Goal: Use online tool/utility: Utilize a website feature to perform a specific function

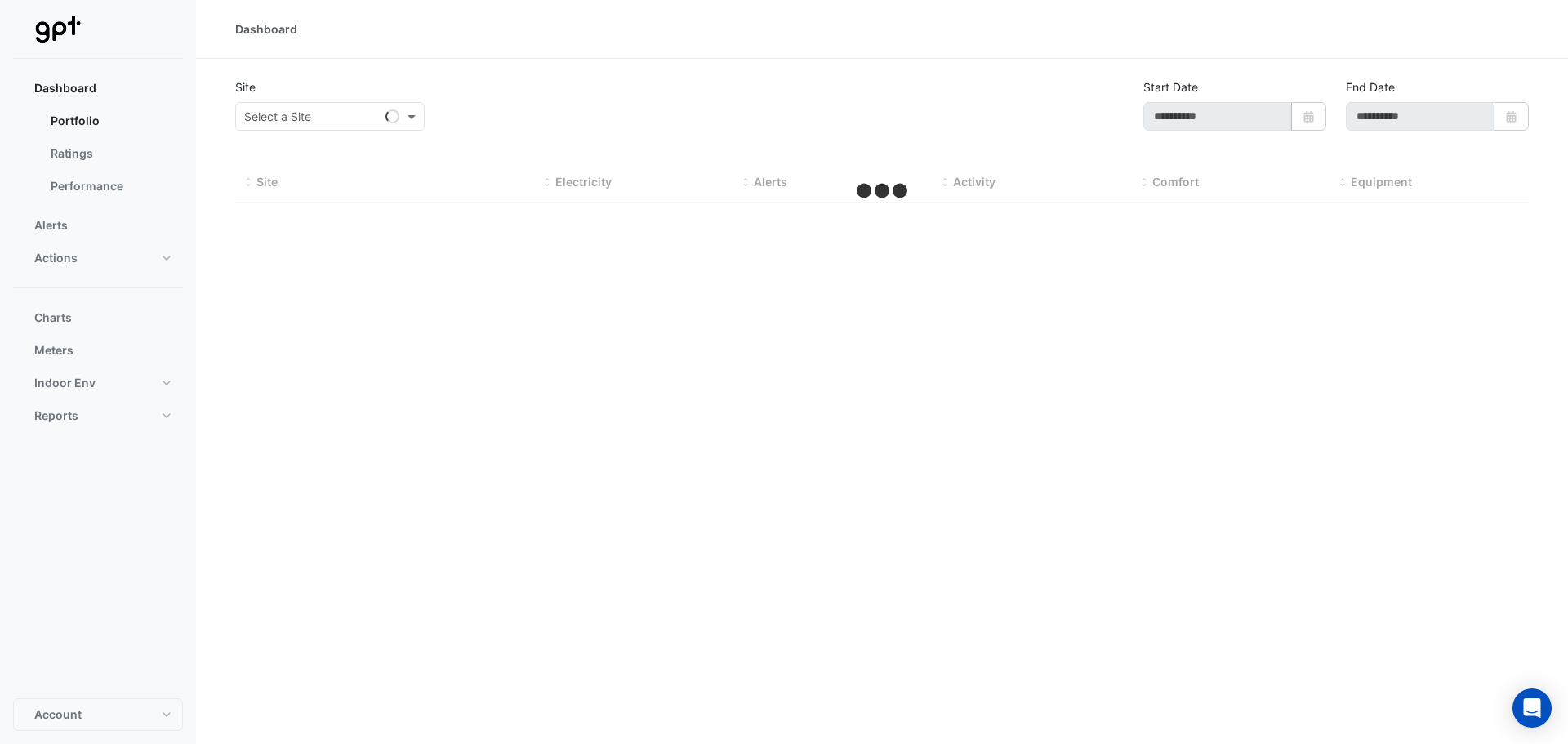
type input "**********"
select select "**"
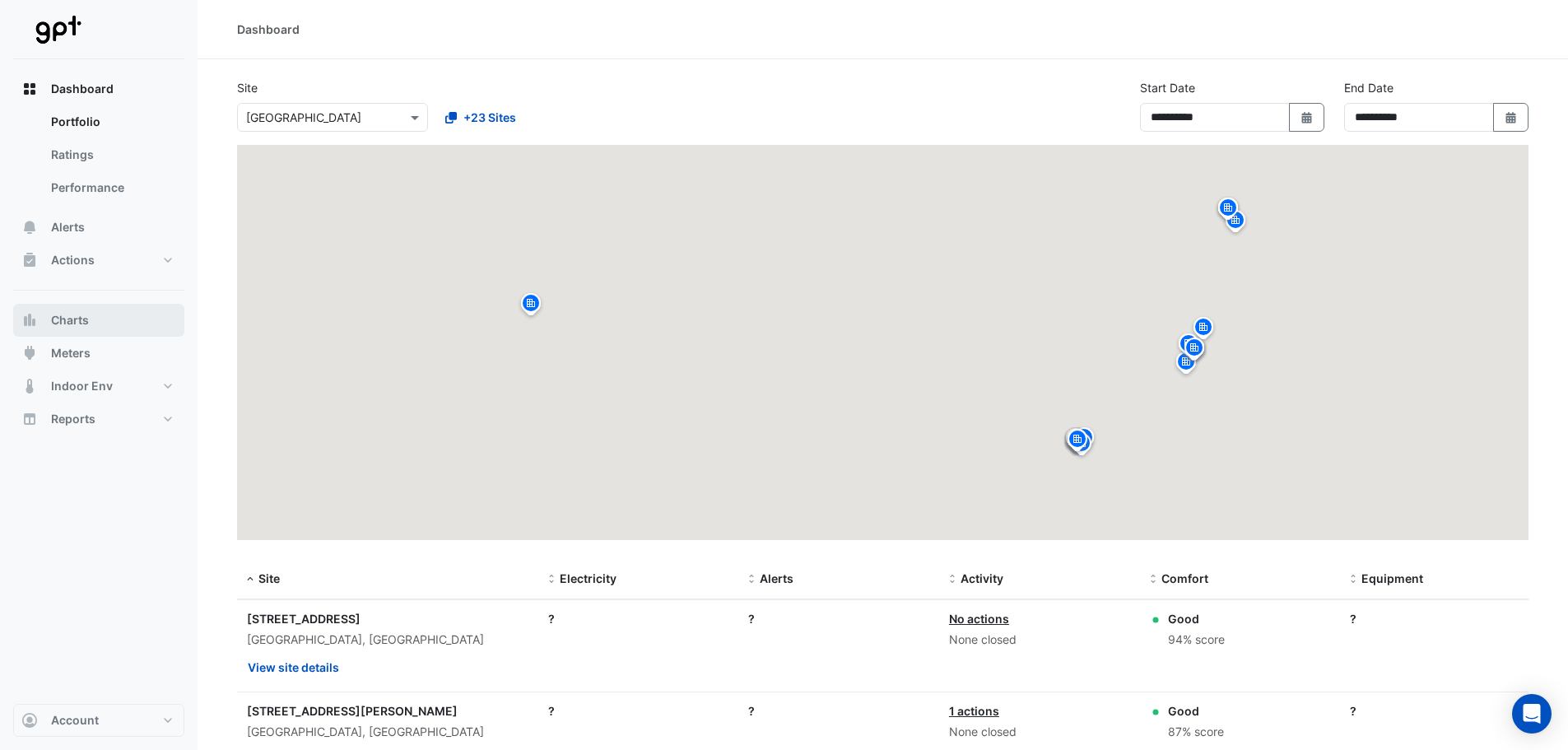
click at [79, 314] on span "Charts" at bounding box center [70, 320] width 38 height 17
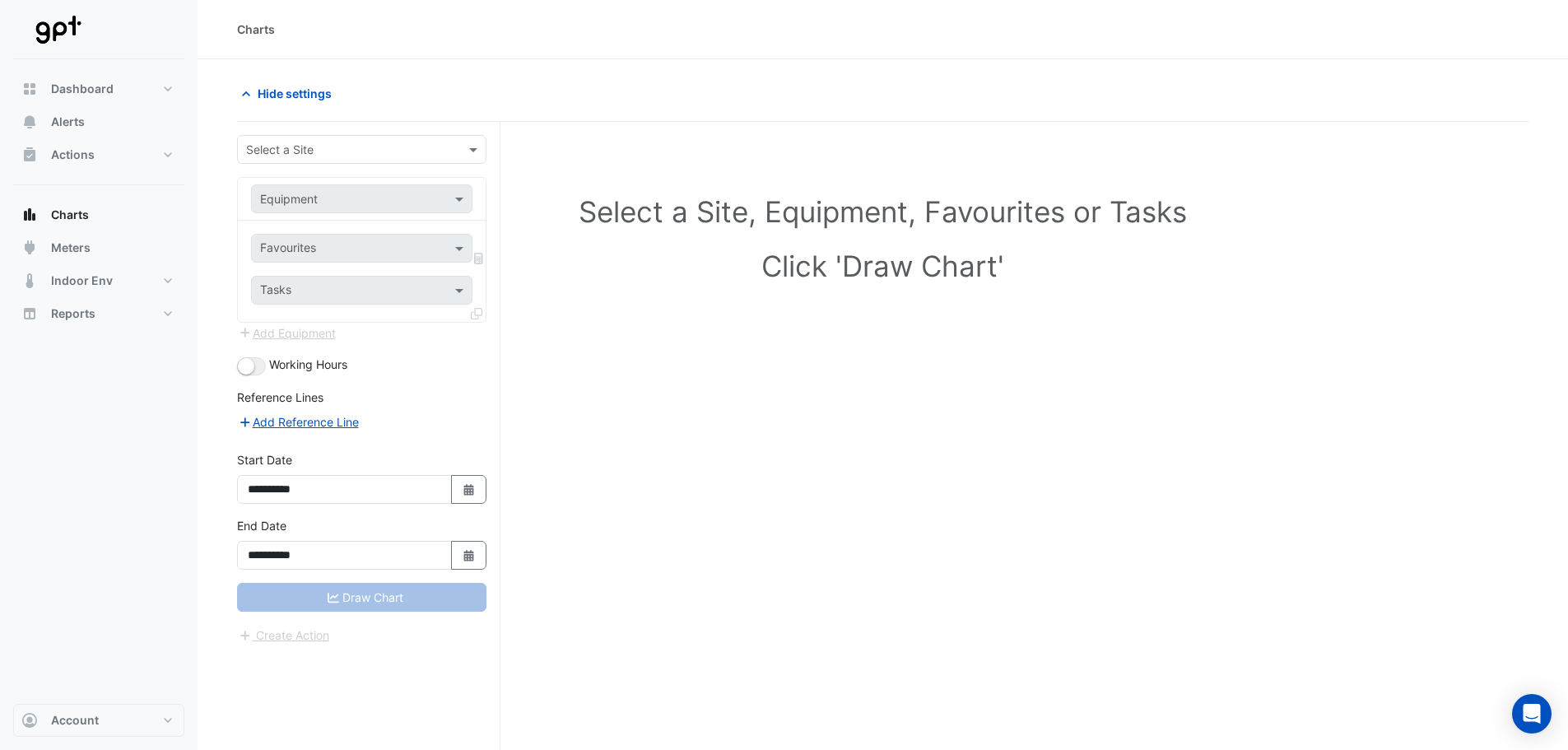
click at [305, 154] on input "text" at bounding box center [345, 151] width 198 height 17
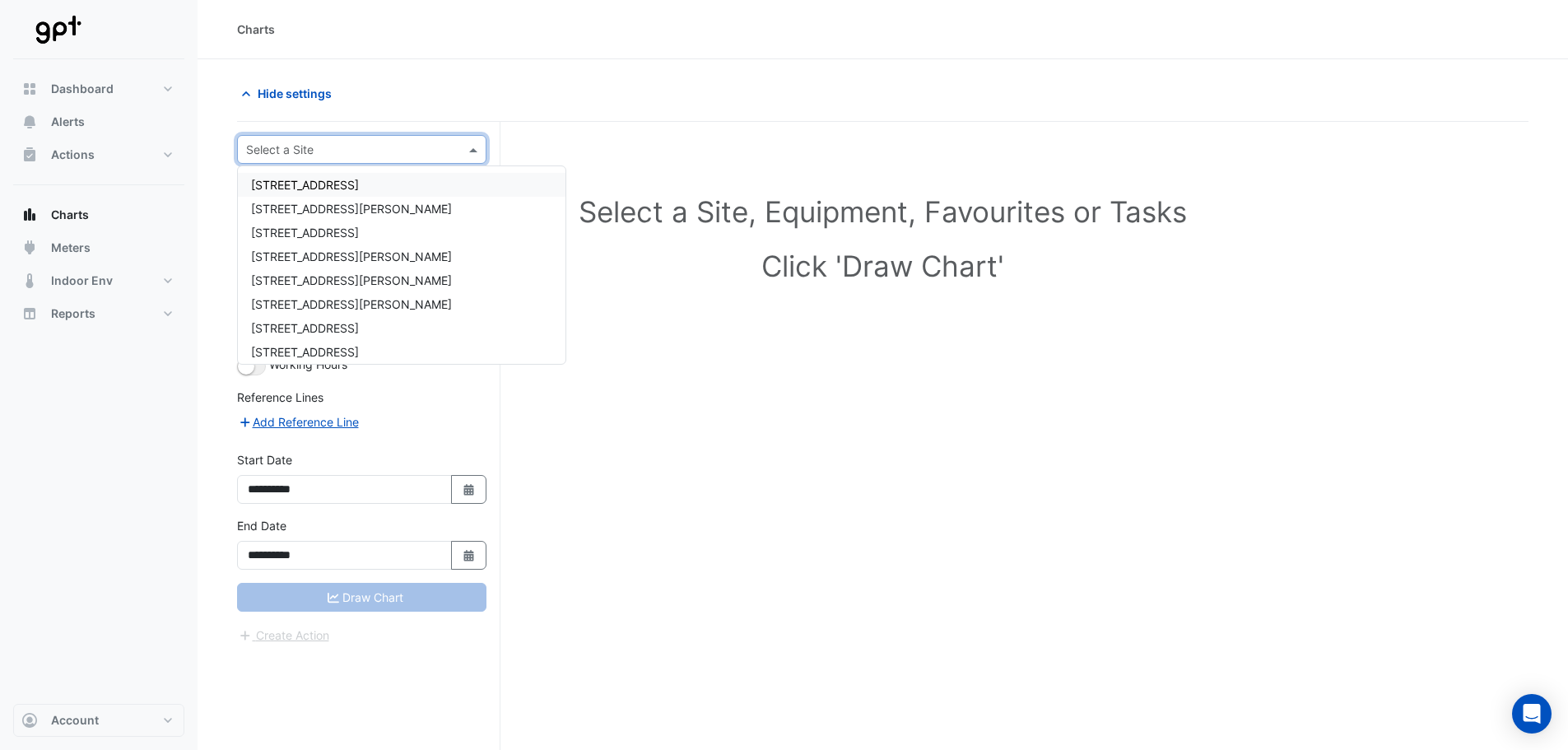
type input "*"
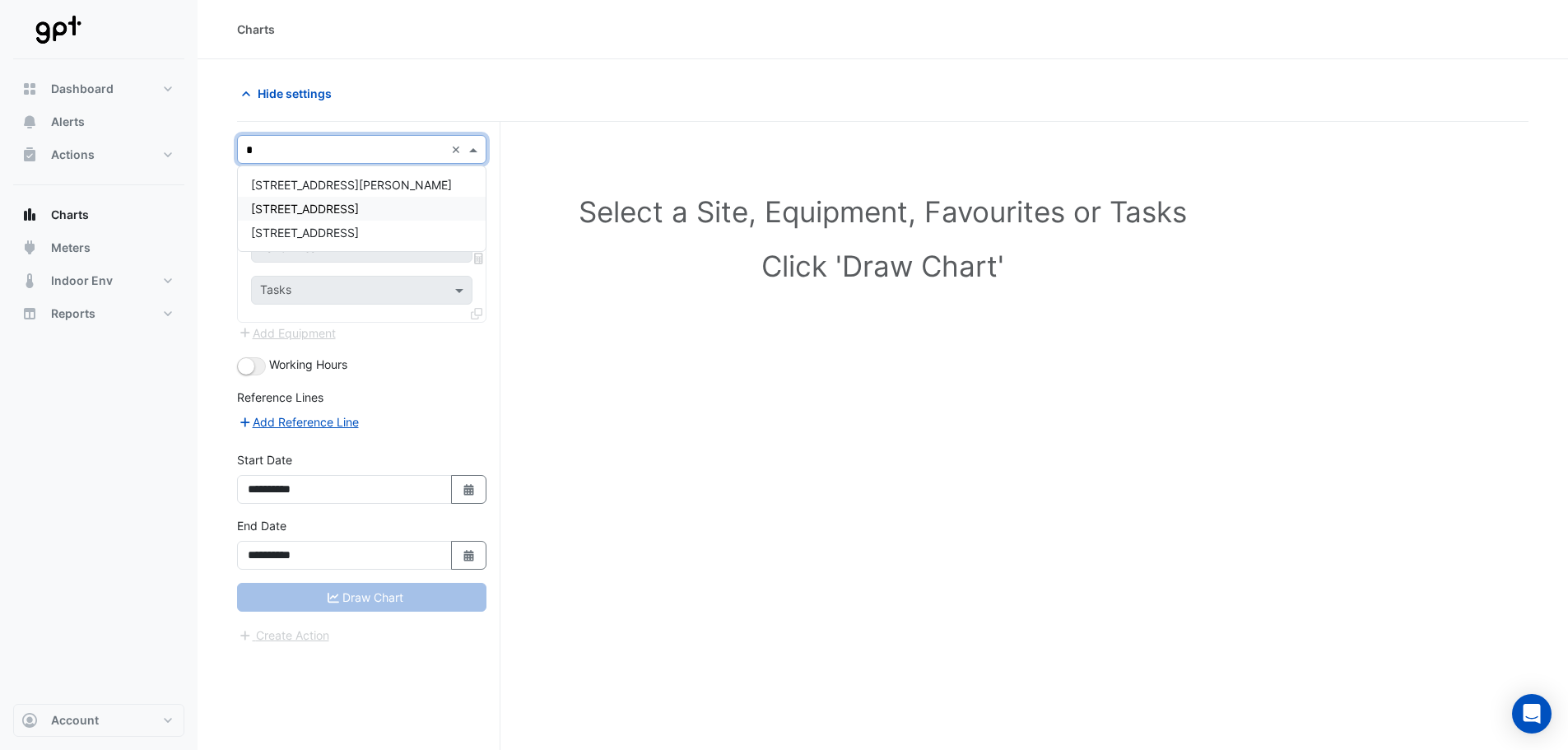
click at [322, 201] on div "[STREET_ADDRESS]" at bounding box center [361, 209] width 248 height 24
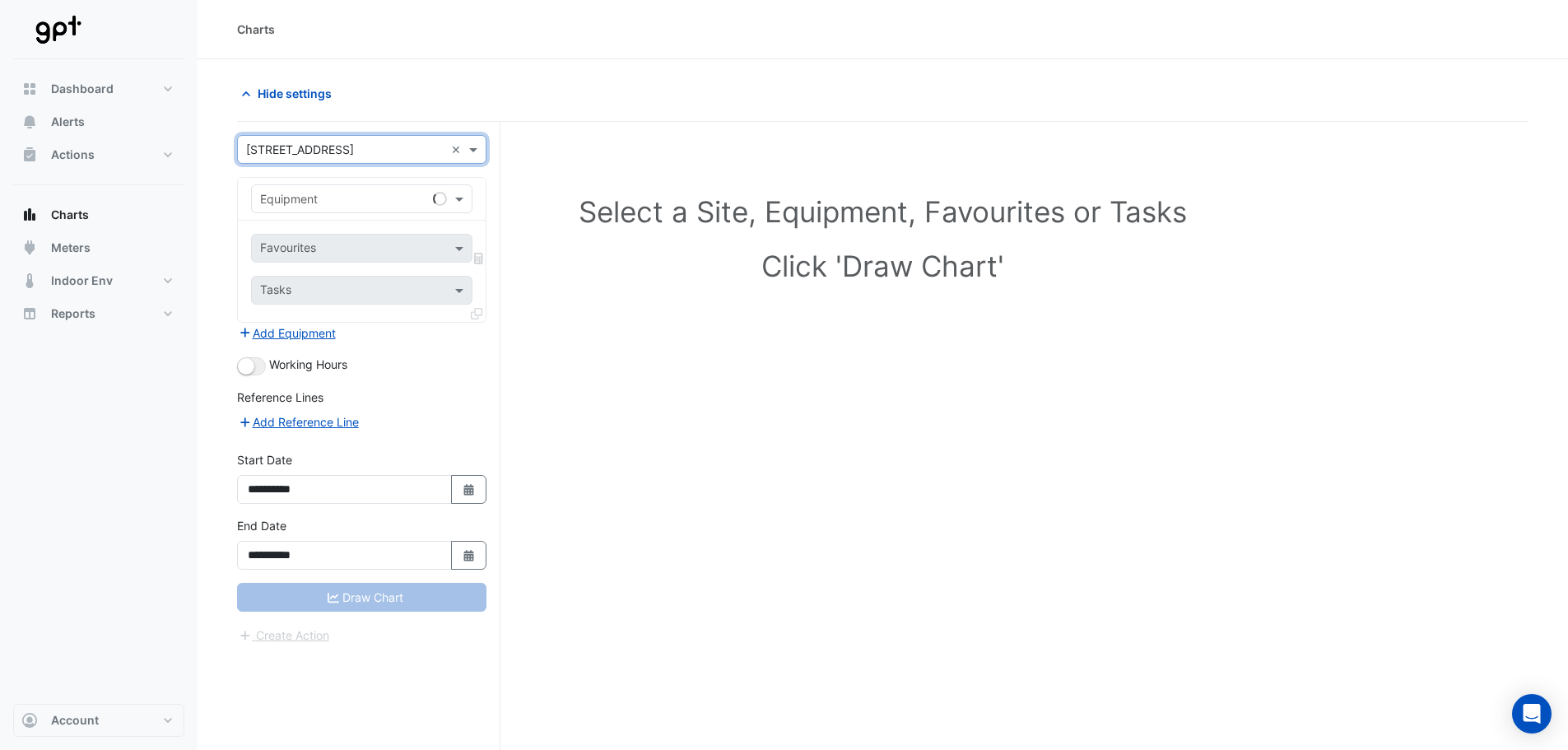
click at [322, 199] on input "text" at bounding box center [345, 200] width 170 height 17
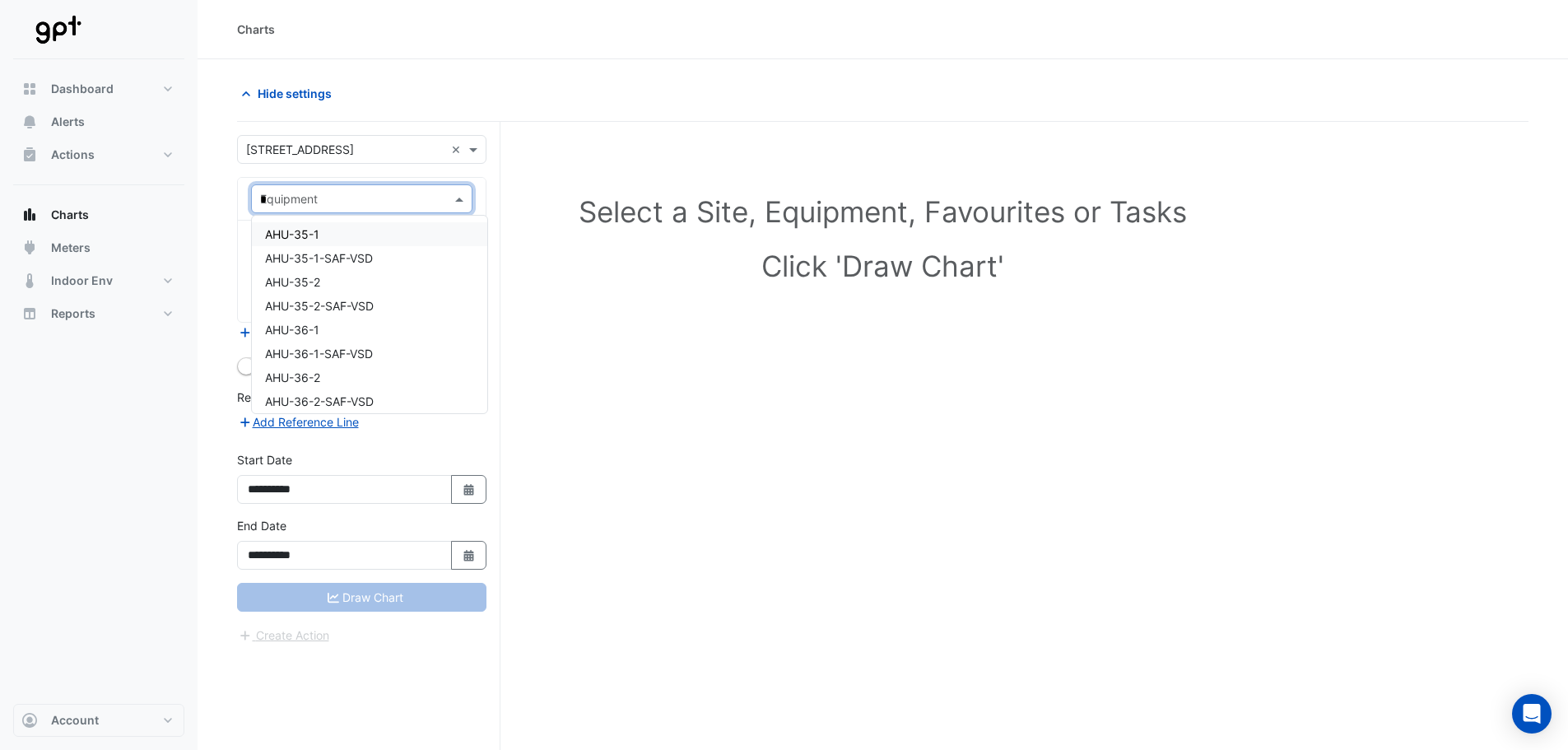
type input "**"
click at [321, 223] on div "CH-01" at bounding box center [361, 234] width 219 height 24
click at [322, 236] on div "Favourites" at bounding box center [362, 249] width 221 height 29
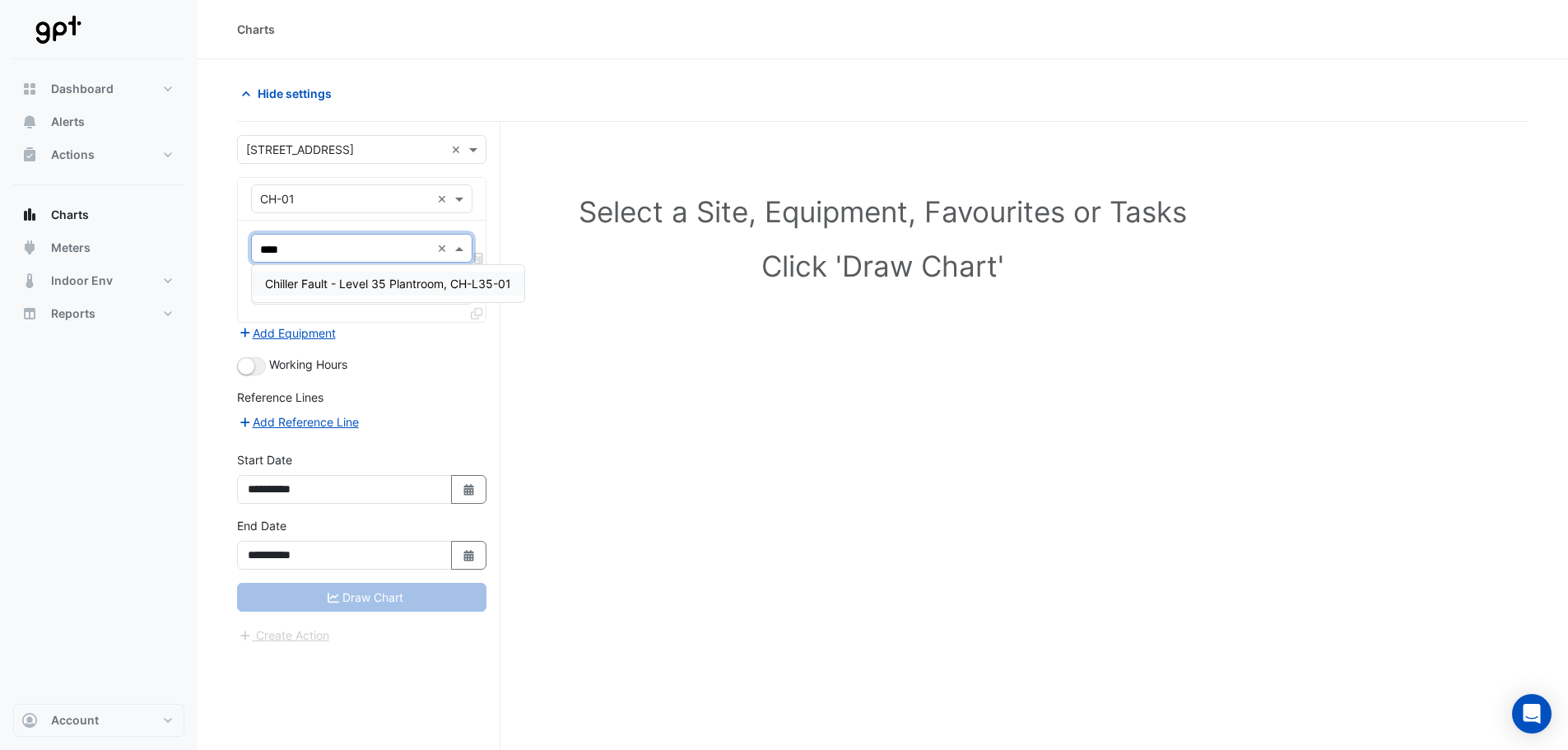
type input "*****"
click at [367, 289] on span "Chiller Fault - Level 35 Plantroom, CH-L35-01" at bounding box center [387, 284] width 246 height 14
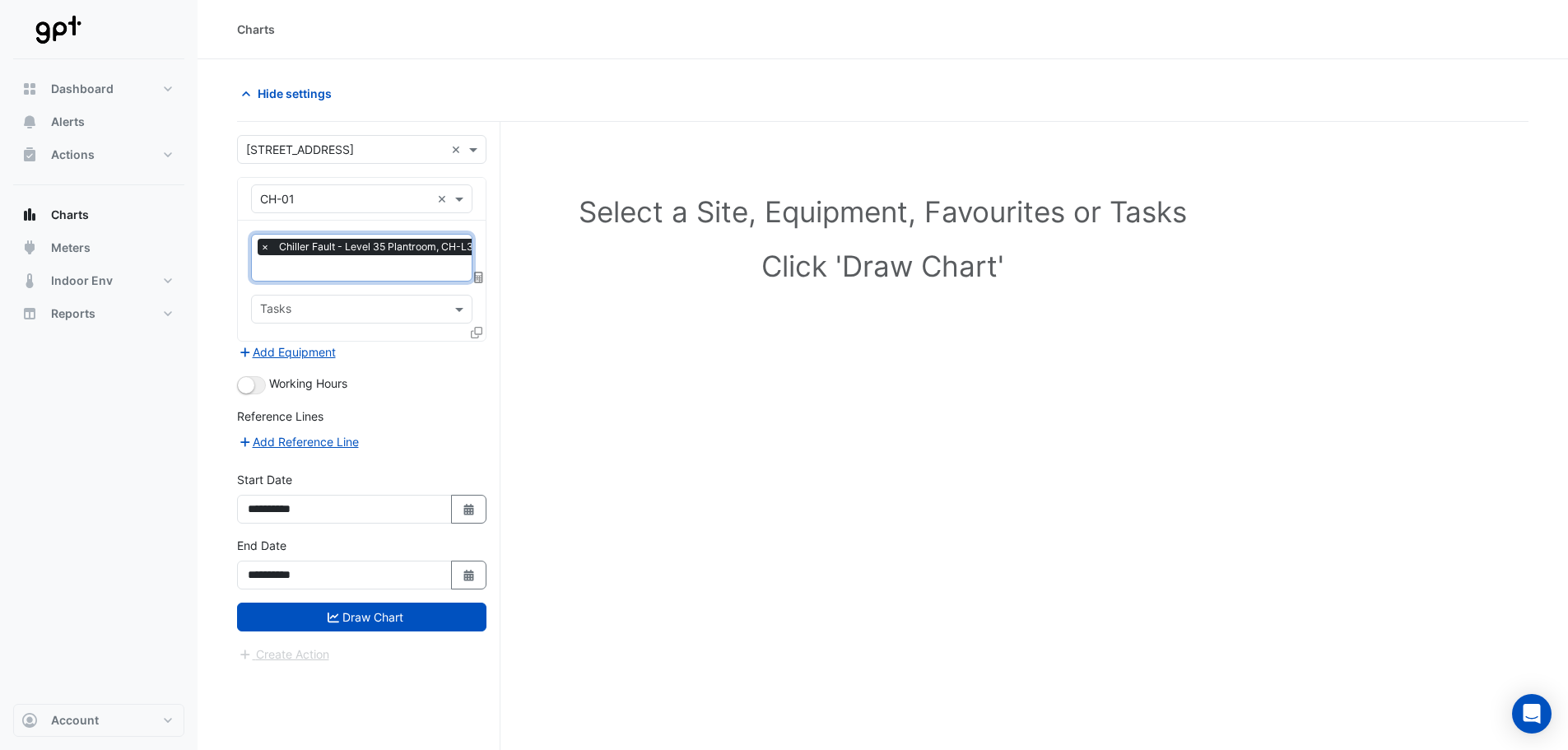
click at [478, 329] on icon at bounding box center [477, 332] width 12 height 12
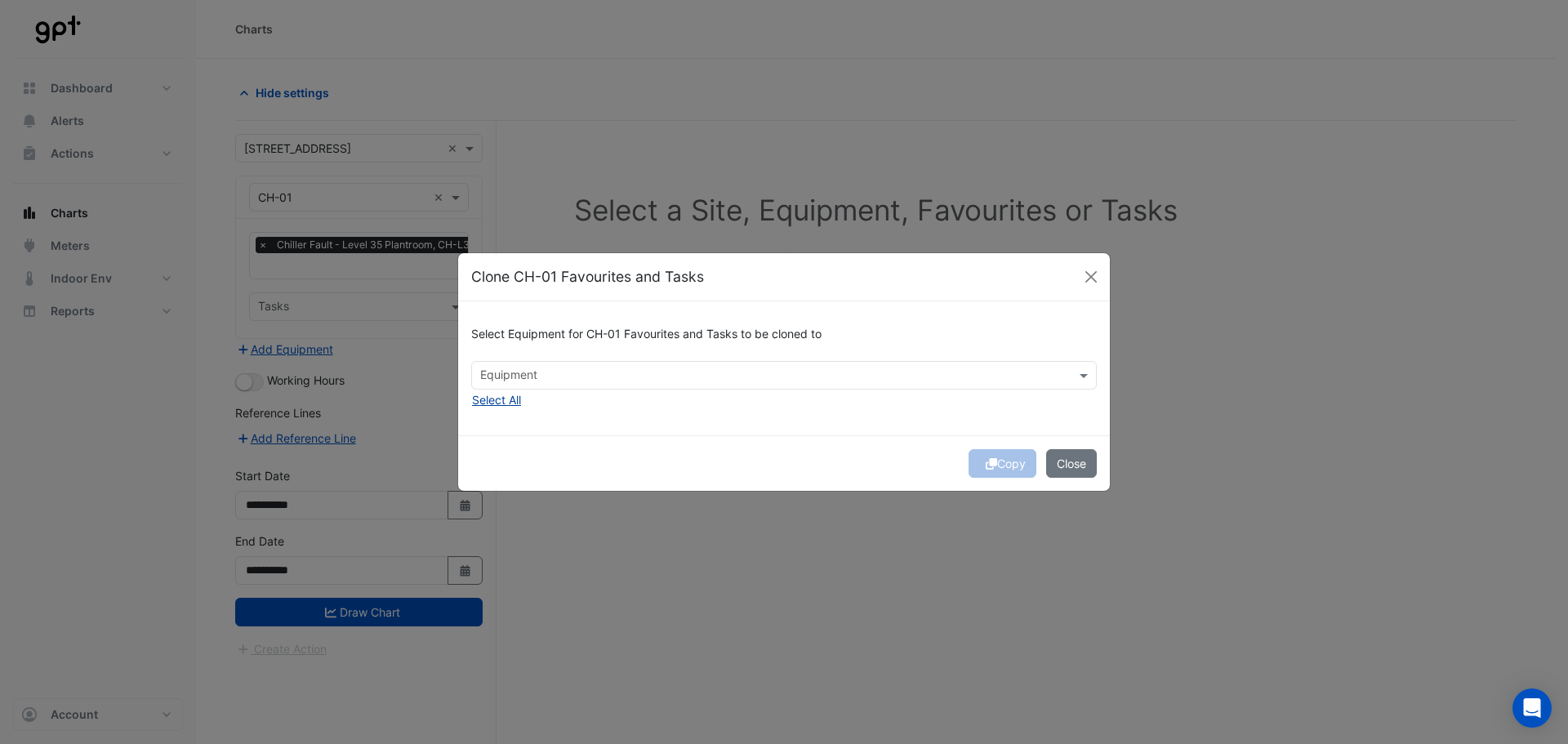
click at [504, 394] on button "Select All" at bounding box center [496, 399] width 51 height 18
click at [759, 430] on div "Select Equipment for CH-01 Favourites and Tasks to be cloned to Equipment × CH-…" at bounding box center [784, 368] width 651 height 133
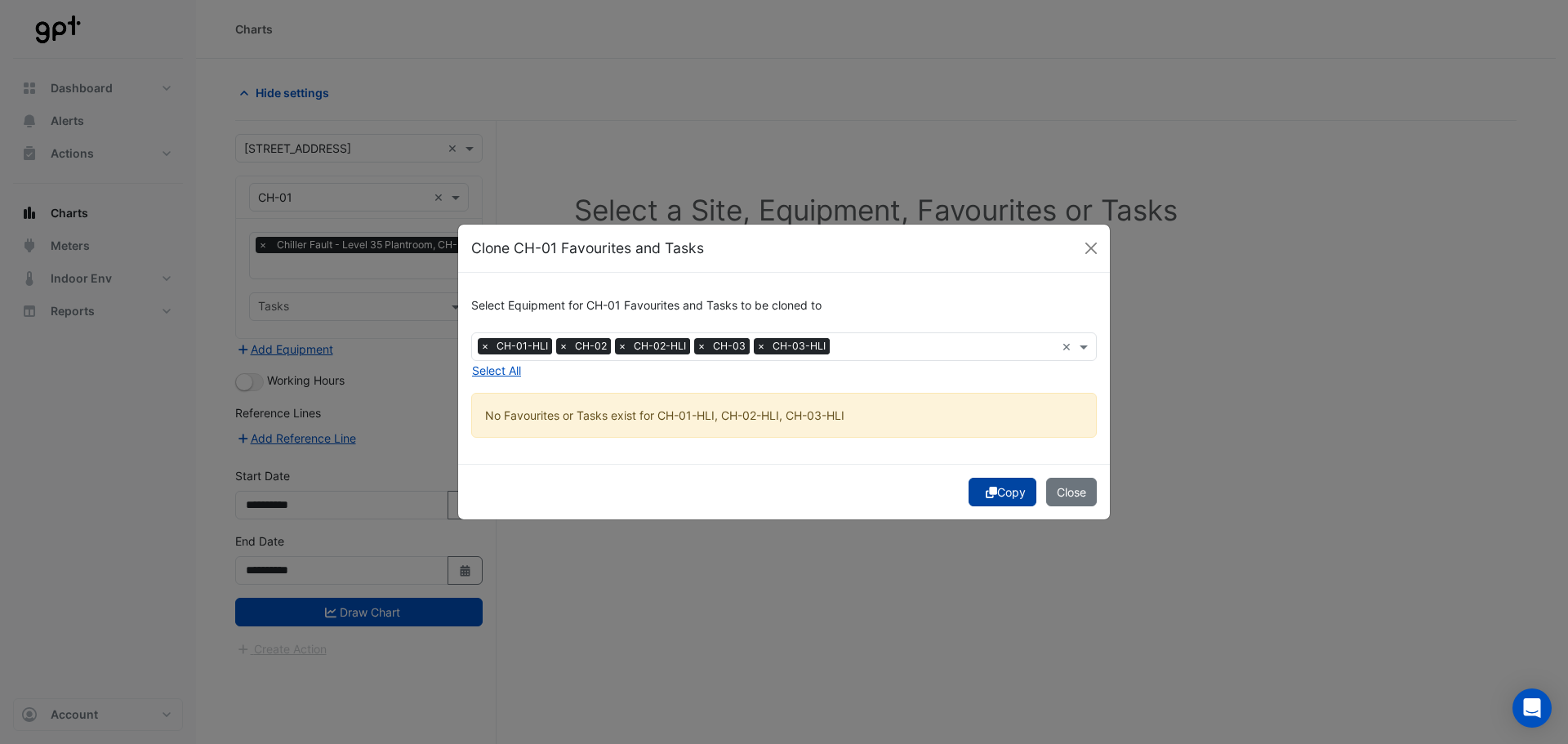
click at [999, 485] on button "Copy" at bounding box center [1002, 492] width 67 height 29
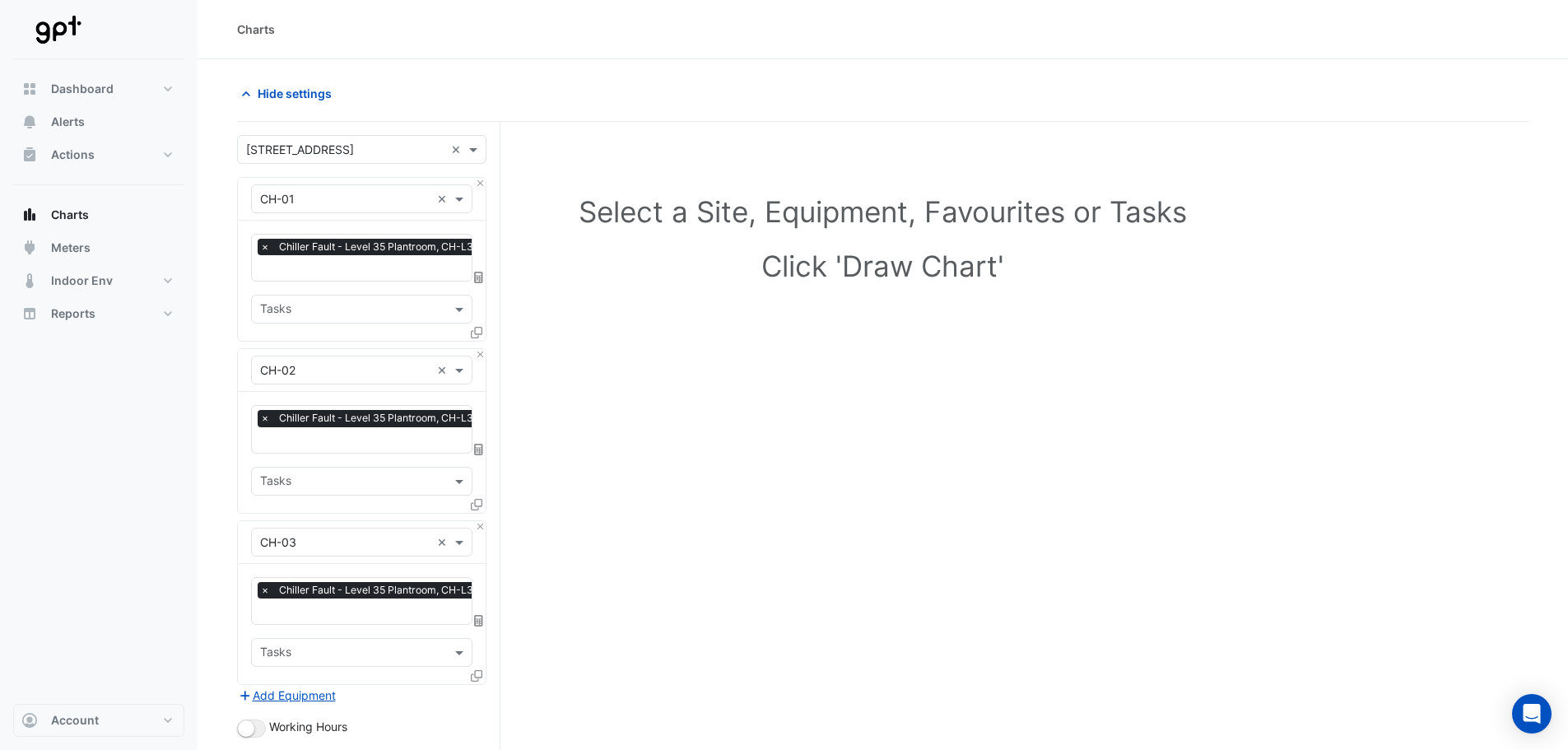
scroll to position [247, 0]
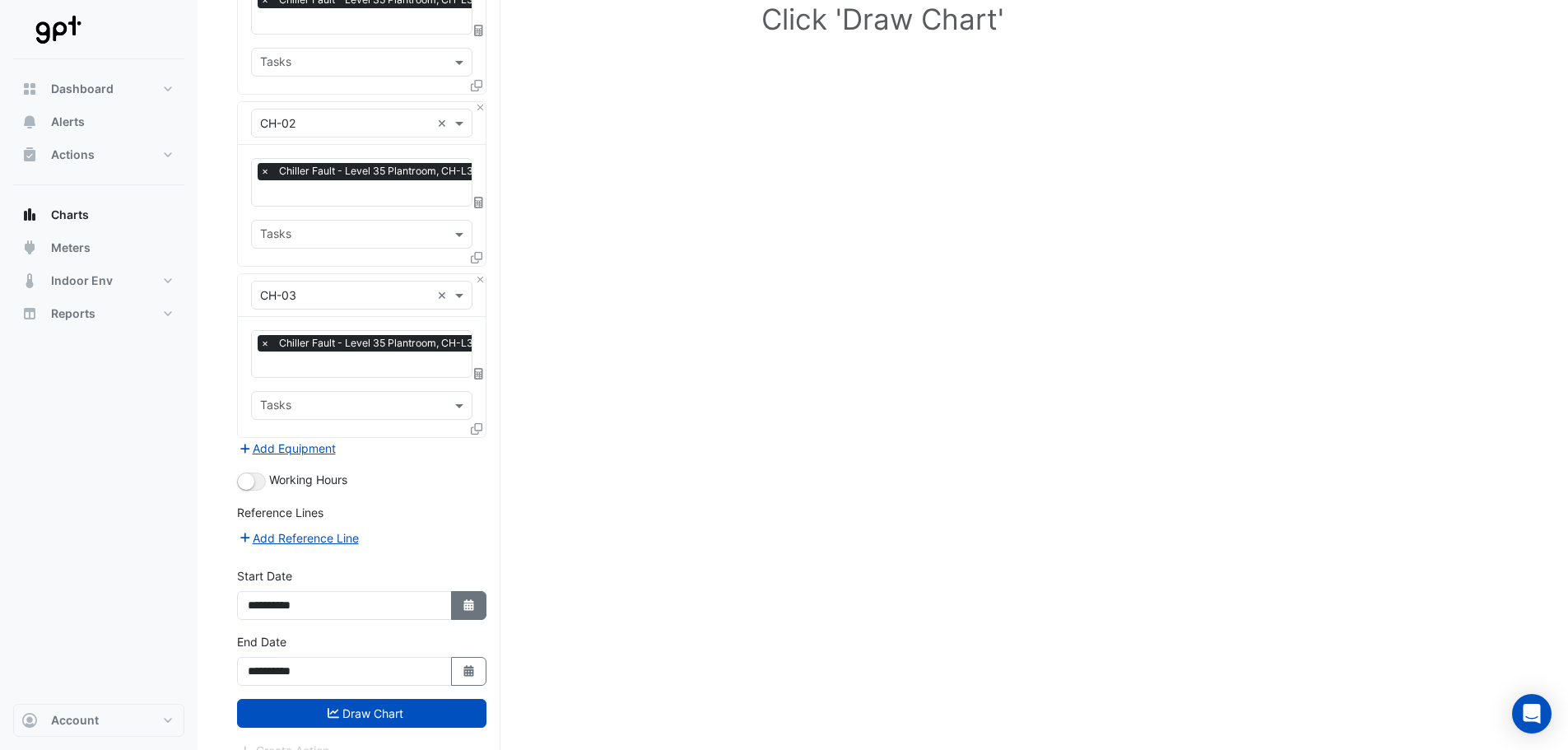
click at [465, 606] on icon "button" at bounding box center [468, 605] width 10 height 12
select select "*"
select select "****"
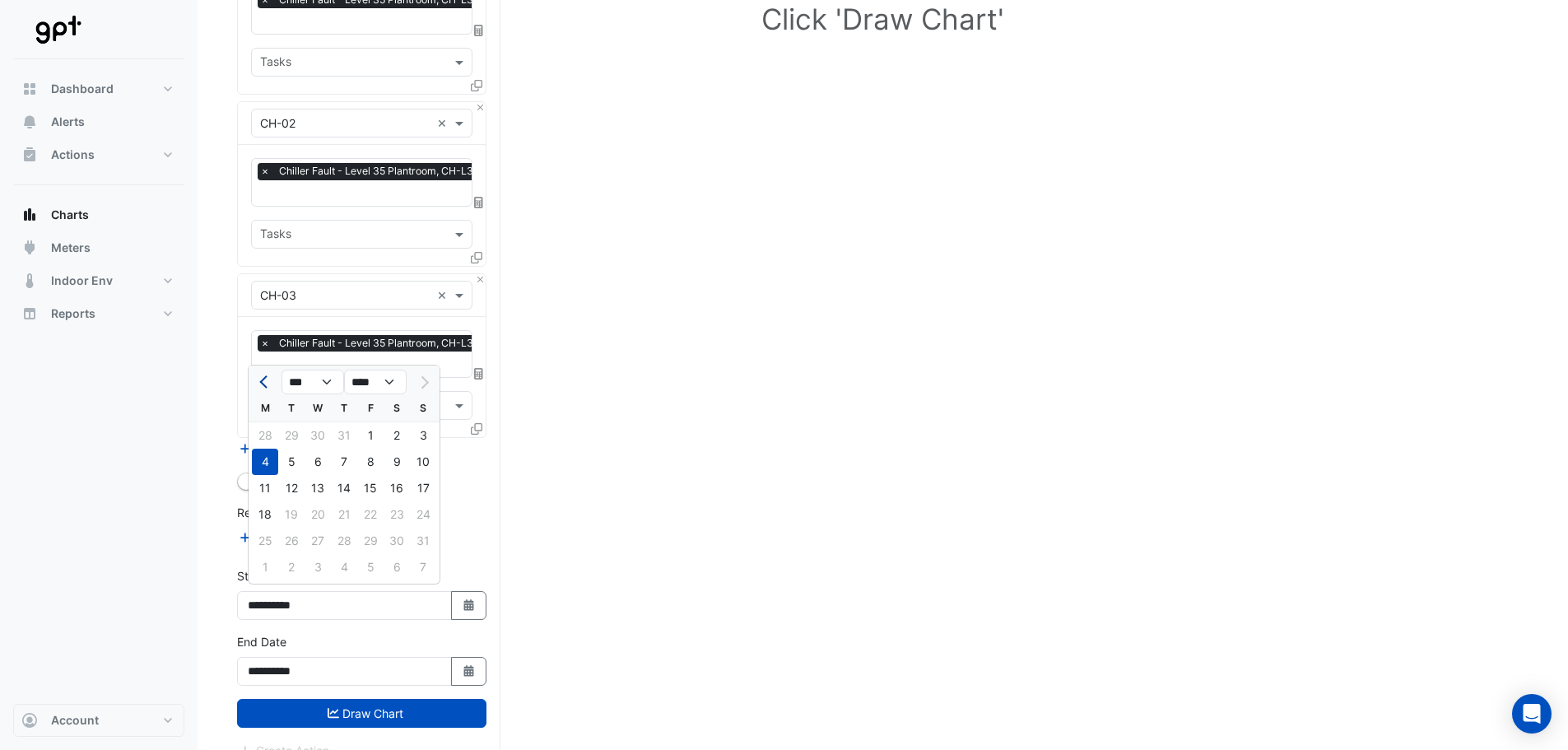
click at [270, 383] on button "Previous month" at bounding box center [265, 382] width 19 height 26
select select "*"
click at [303, 437] on div "1" at bounding box center [290, 435] width 26 height 26
type input "**********"
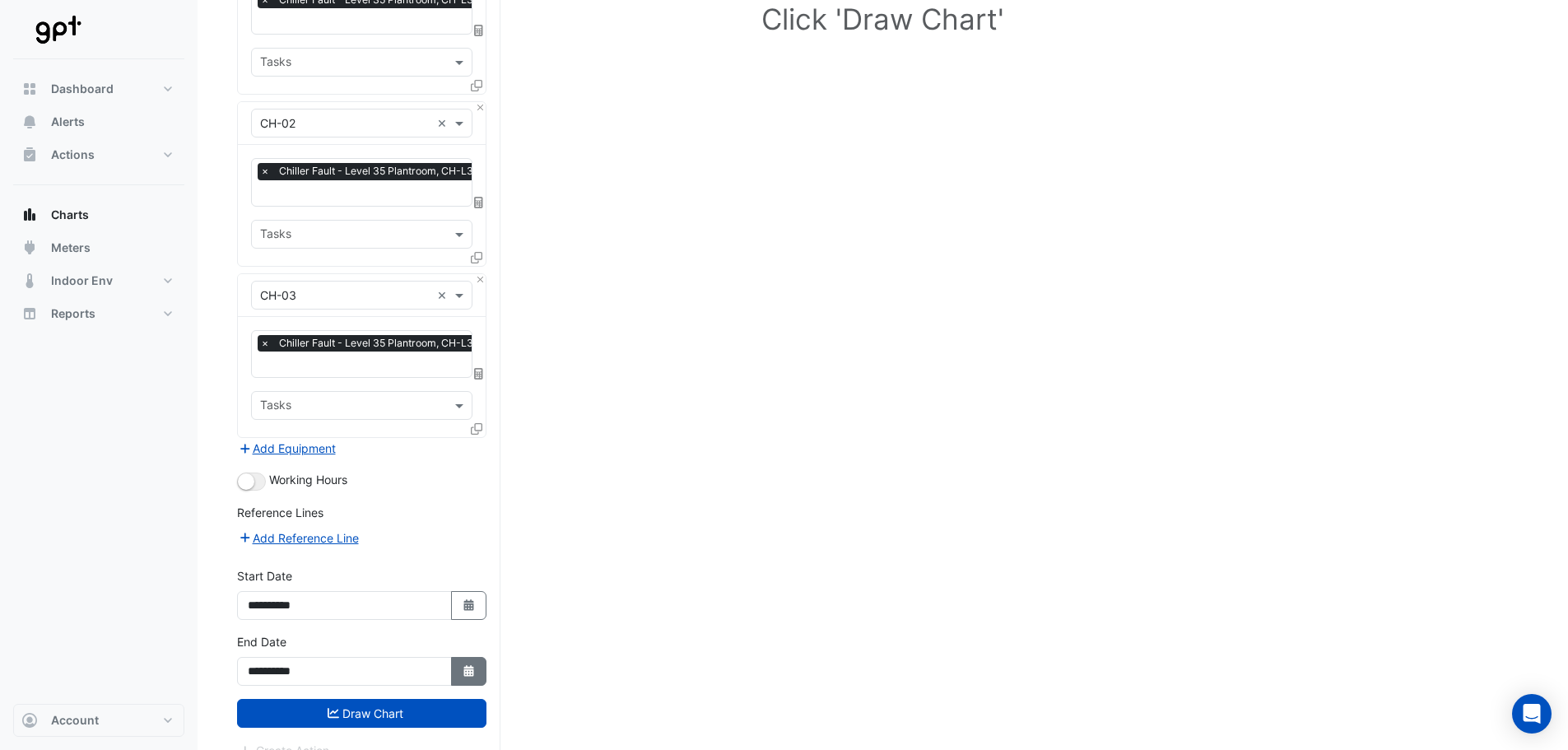
click at [462, 668] on icon "Select Date" at bounding box center [468, 671] width 15 height 12
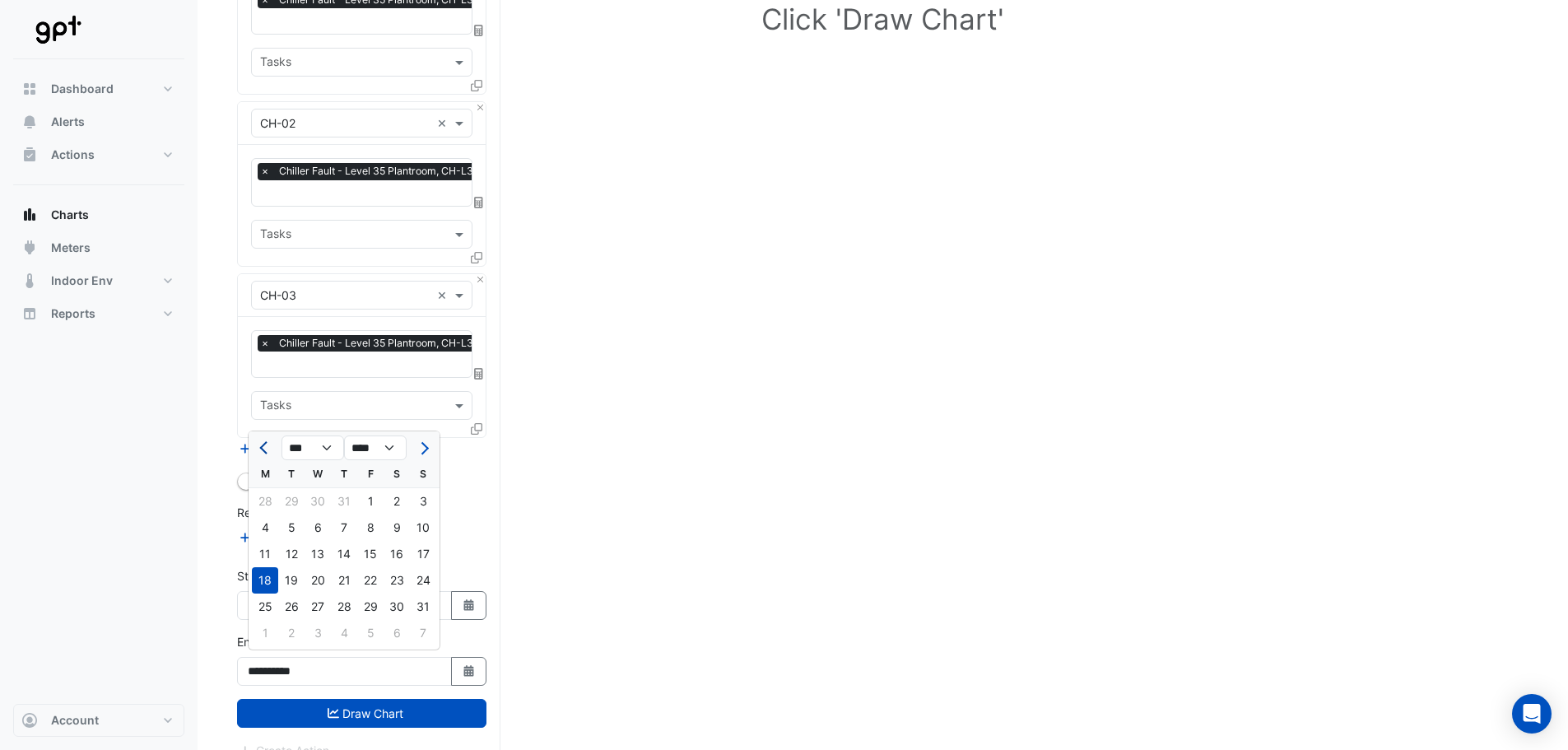
click at [262, 446] on span "Previous month" at bounding box center [265, 448] width 13 height 13
select select "*"
drag, startPoint x: 342, startPoint y: 600, endPoint x: 348, endPoint y: 627, distance: 27.7
click at [342, 601] on div "31" at bounding box center [344, 606] width 26 height 26
type input "**********"
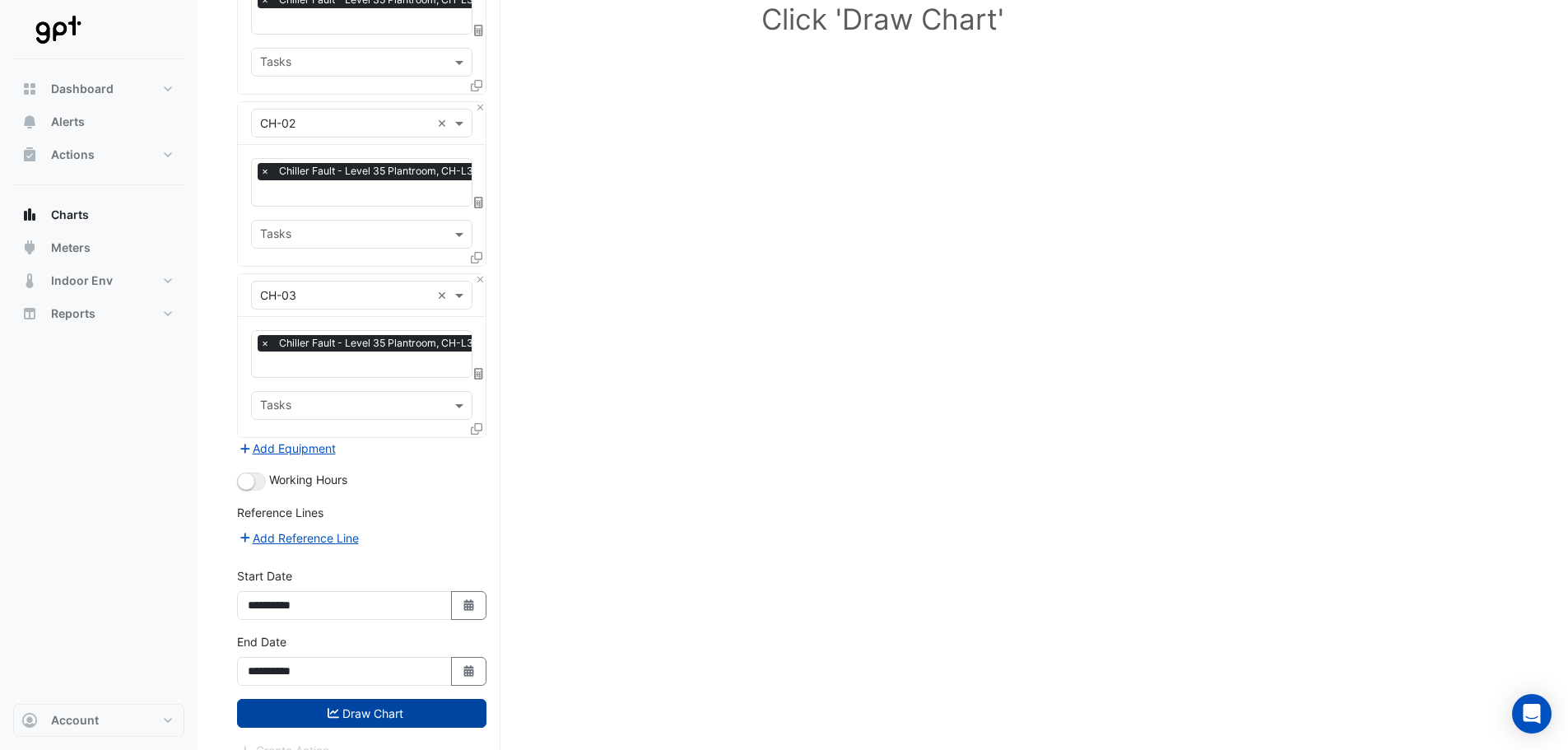
click at [352, 701] on button "Draw Chart" at bounding box center [361, 714] width 250 height 29
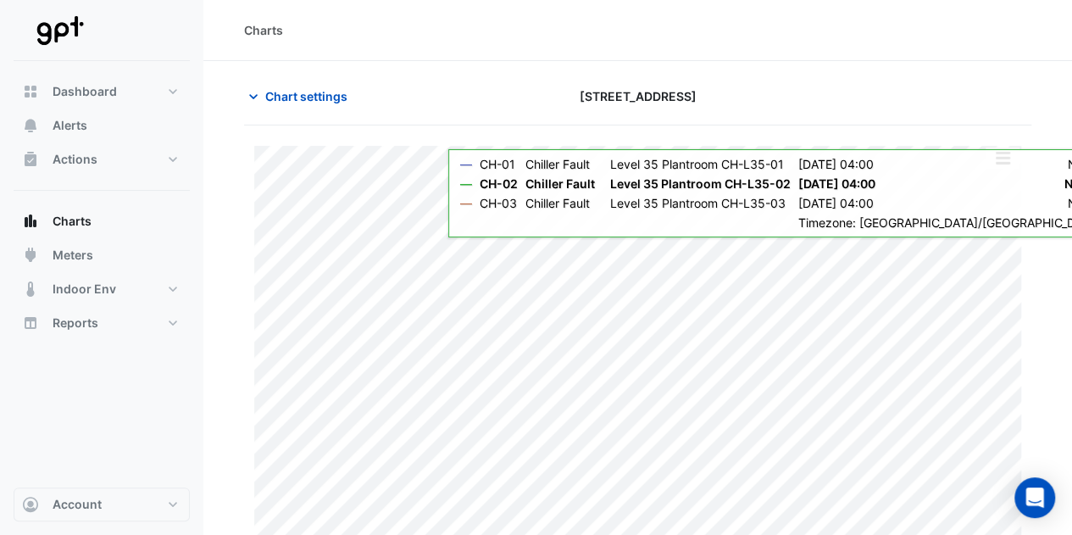
scroll to position [52, 0]
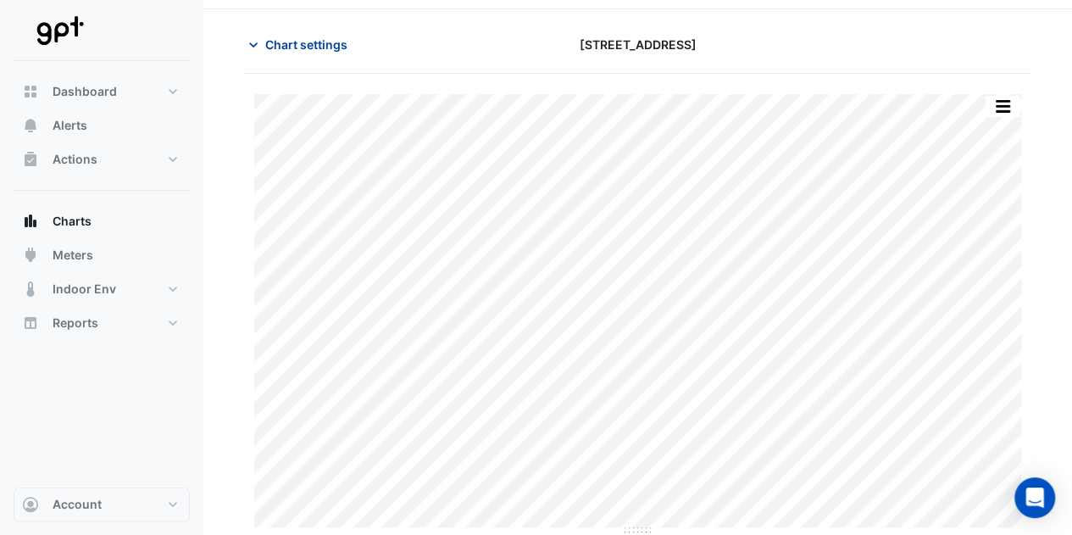
click at [295, 53] on button "Chart settings" at bounding box center [301, 45] width 114 height 30
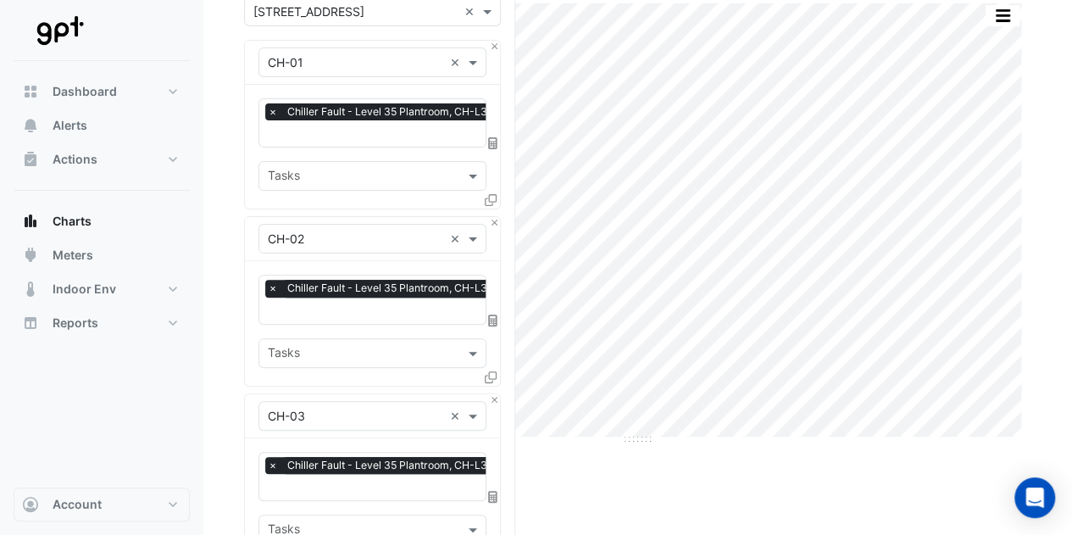
scroll to position [221, 0]
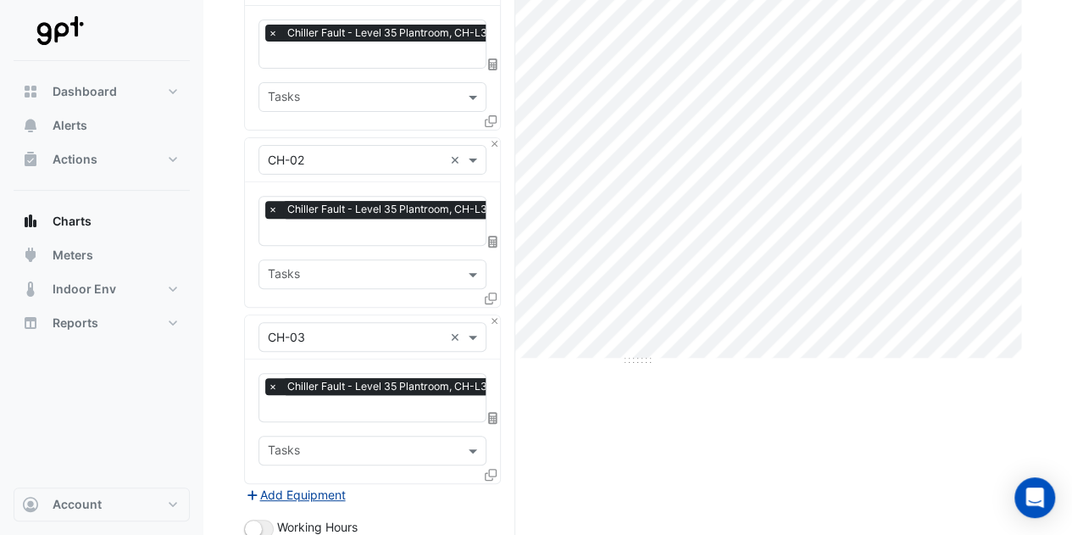
click at [298, 485] on button "Add Equipment" at bounding box center [295, 494] width 103 height 19
click at [326, 492] on div "Equipment" at bounding box center [372, 514] width 255 height 44
click at [331, 505] on input "text" at bounding box center [355, 514] width 175 height 18
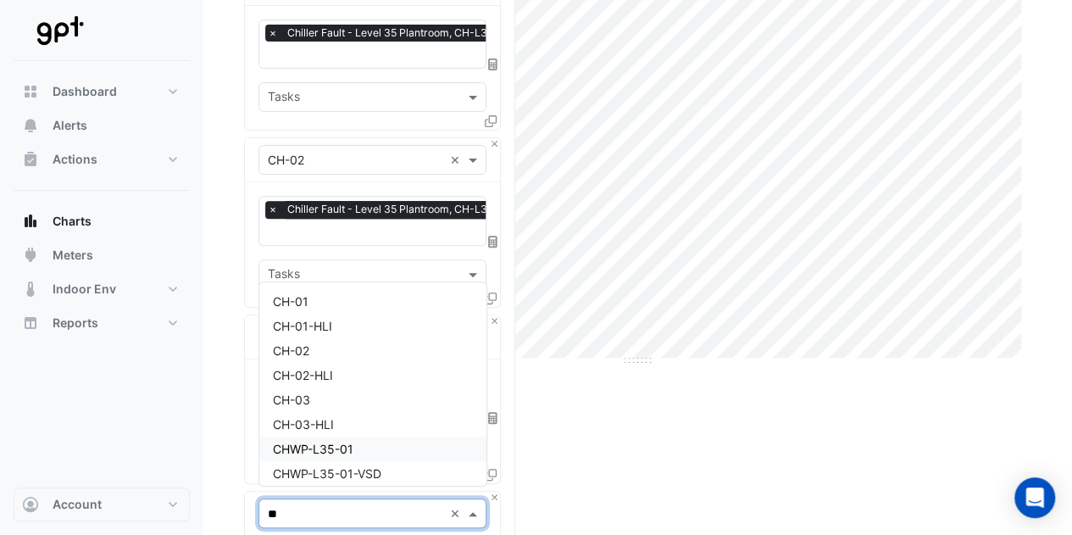
type input "***"
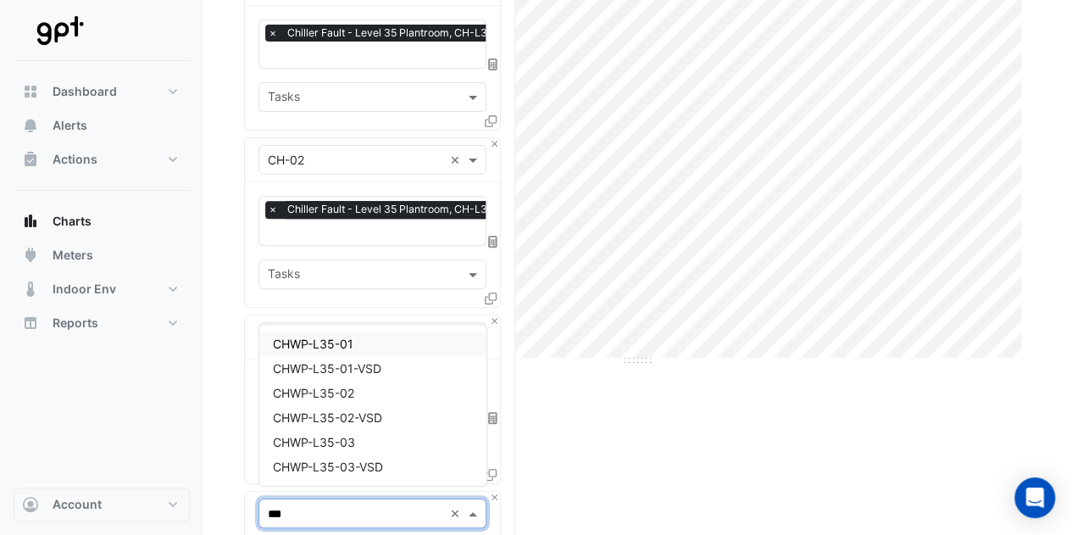
click at [335, 348] on span "CHWP-L35-01" at bounding box center [313, 343] width 81 height 14
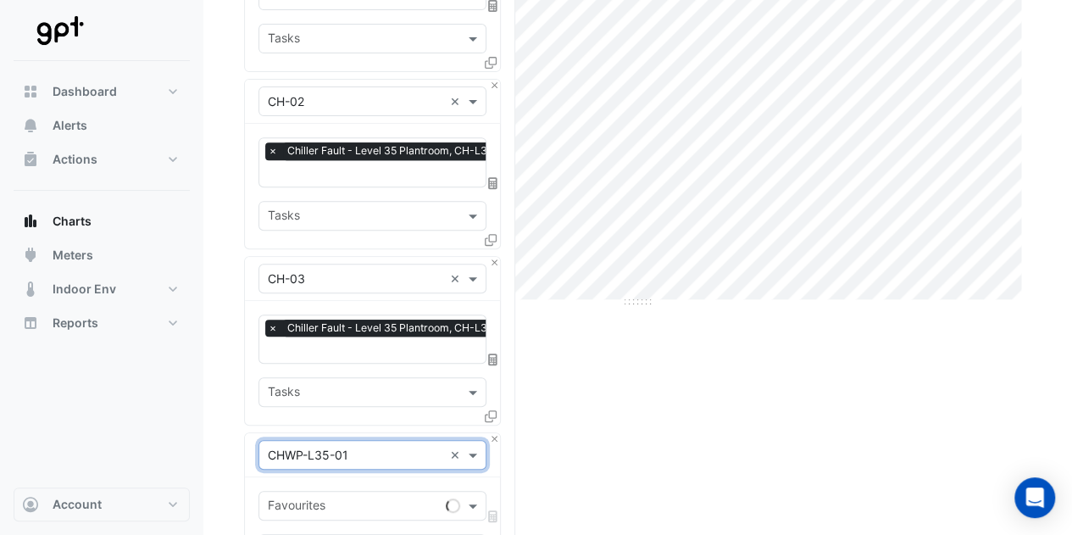
scroll to position [306, 0]
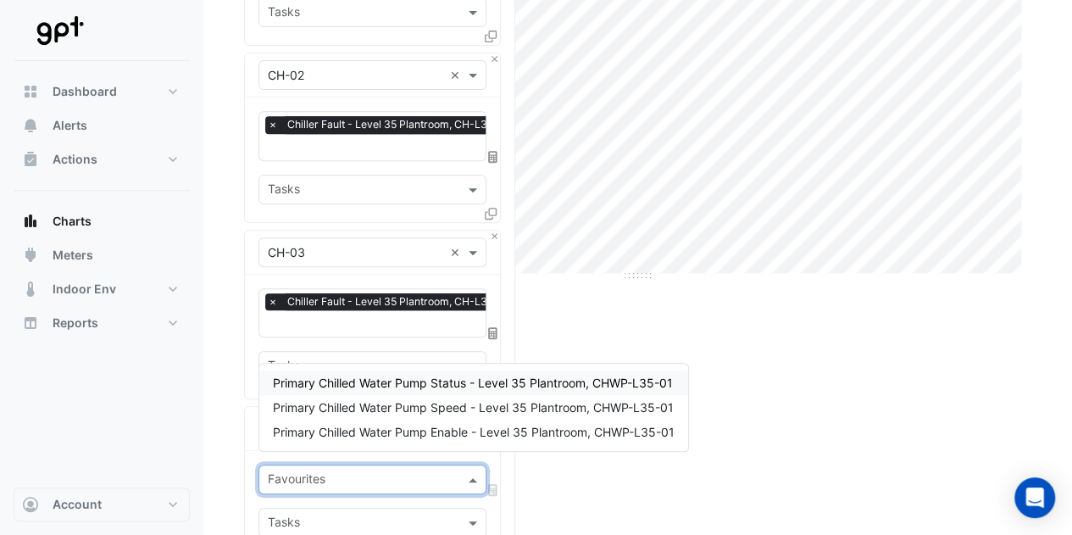
drag, startPoint x: 336, startPoint y: 468, endPoint x: 318, endPoint y: 470, distance: 17.9
click at [335, 472] on input "text" at bounding box center [363, 481] width 190 height 18
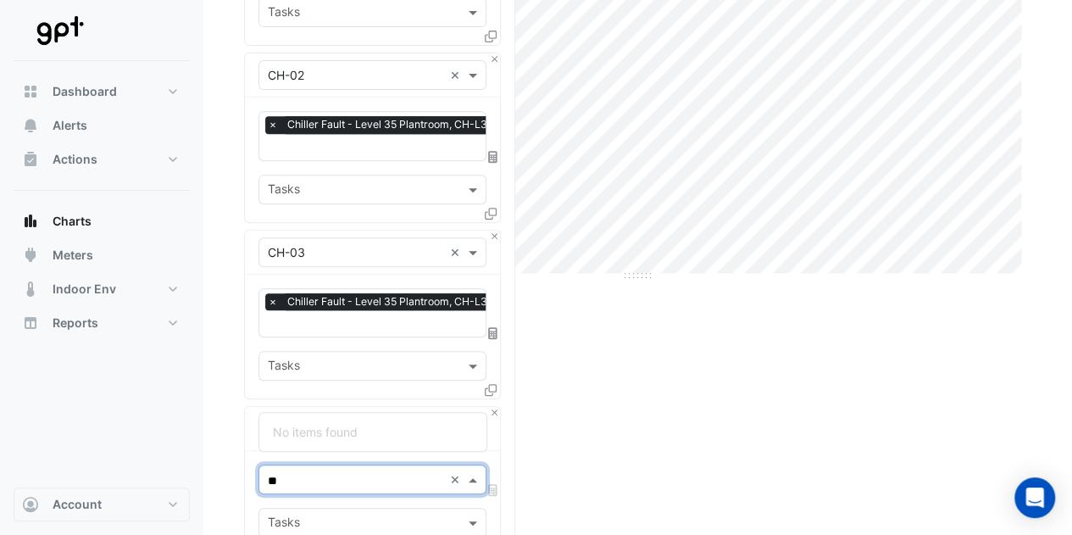
type input "*"
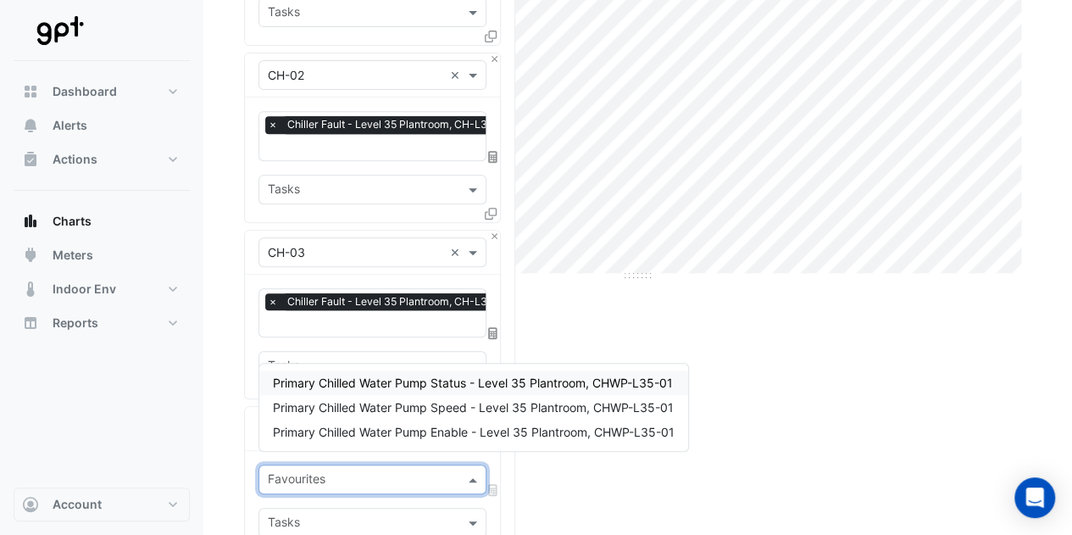
click at [876, 434] on div "Split by Equip Split All Print Save as JPEG Save as PNG Pivot Data Table Export…" at bounding box center [637, 360] width 787 height 1082
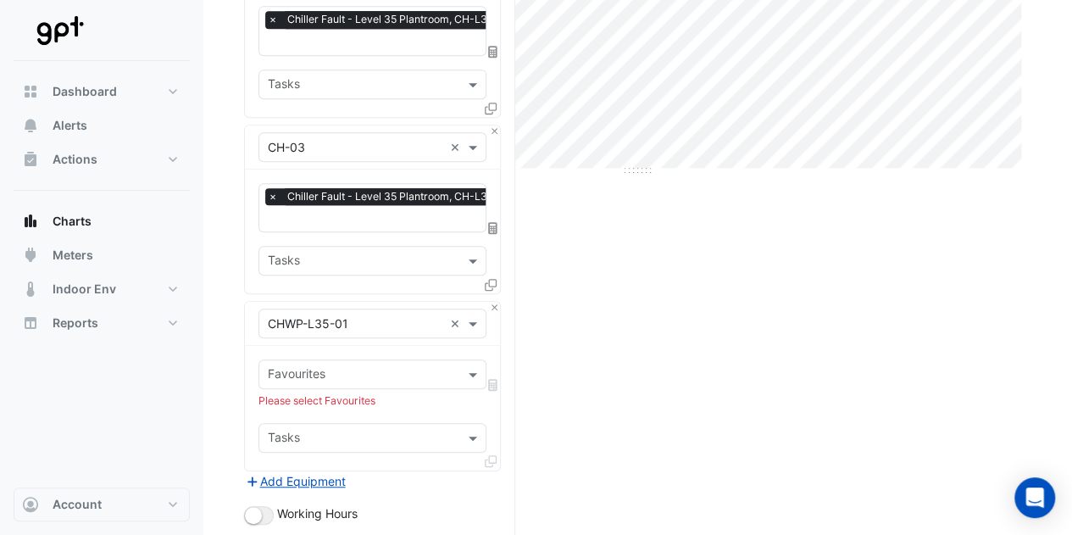
scroll to position [560, 0]
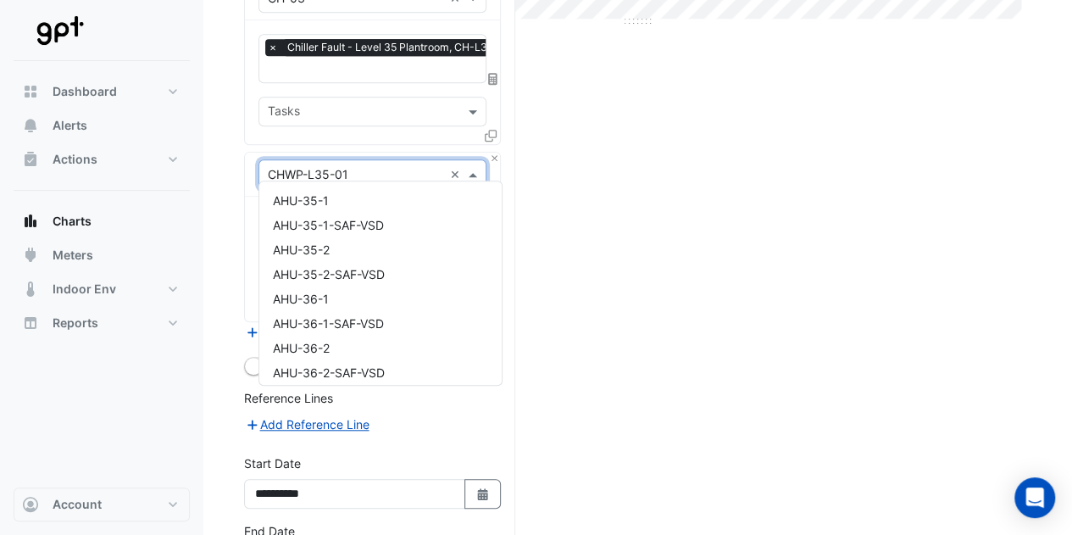
click at [292, 166] on input "text" at bounding box center [355, 175] width 175 height 18
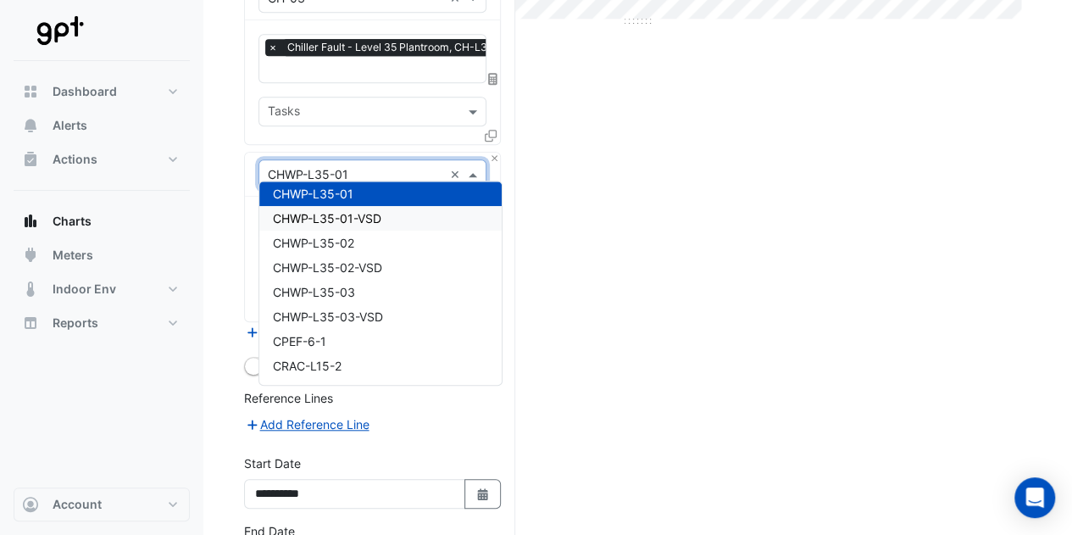
click at [311, 218] on span "CHWP-L35-01-VSD" at bounding box center [327, 218] width 108 height 14
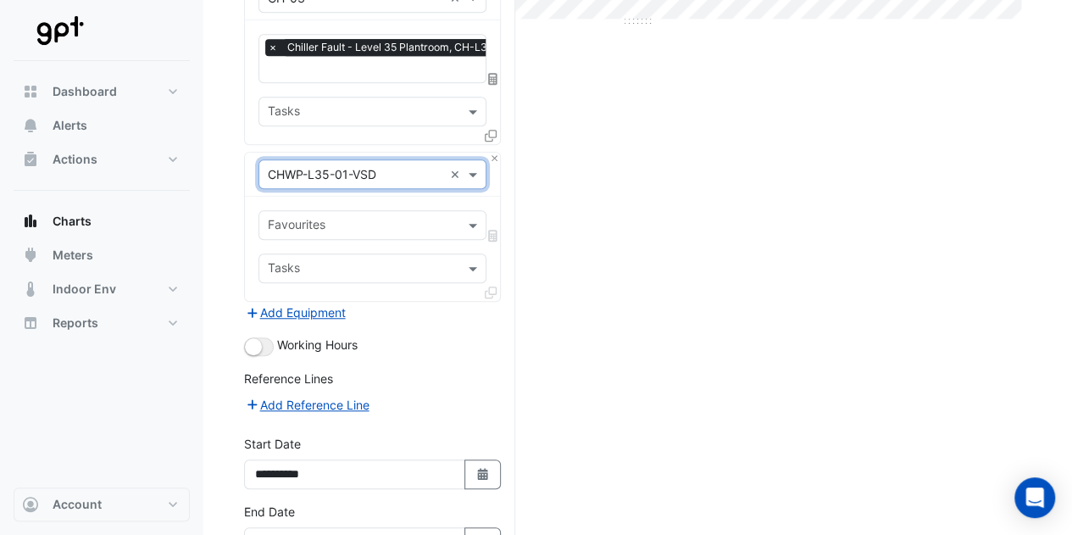
click at [316, 218] on input "text" at bounding box center [363, 227] width 190 height 18
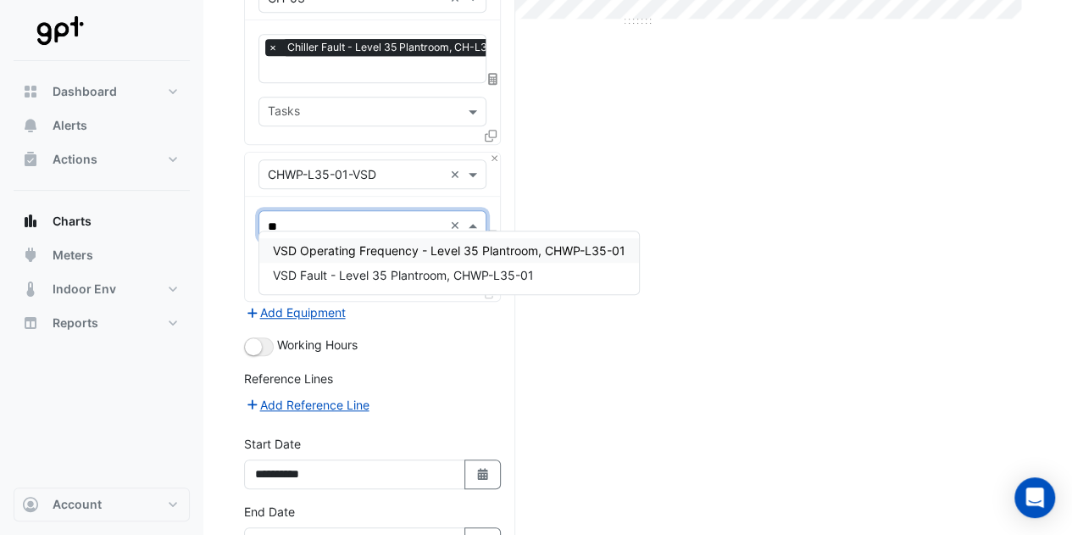
type input "***"
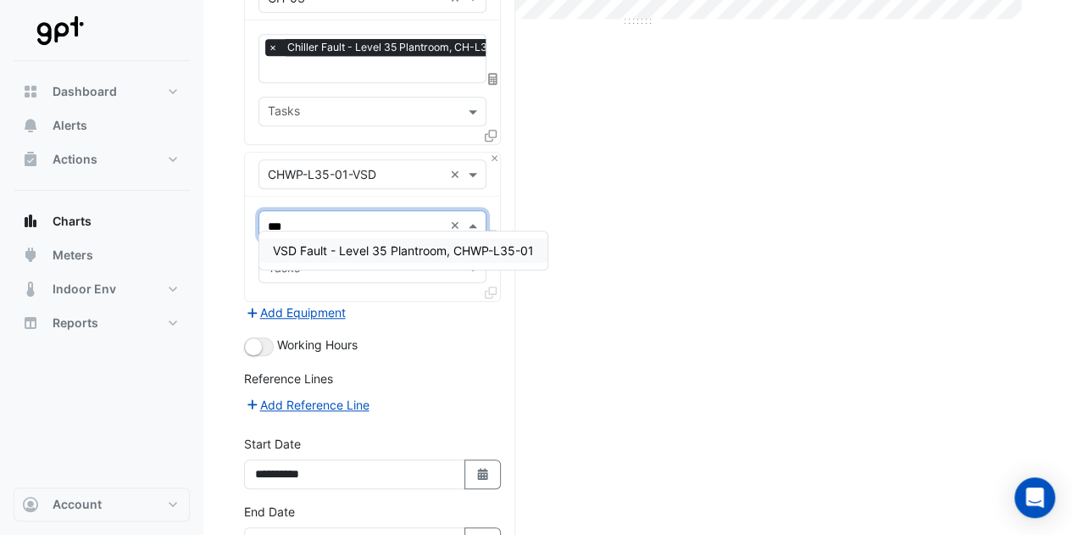
click at [345, 247] on span "VSD Fault - Level 35 Plantroom, CHWP-L35-01" at bounding box center [403, 250] width 261 height 14
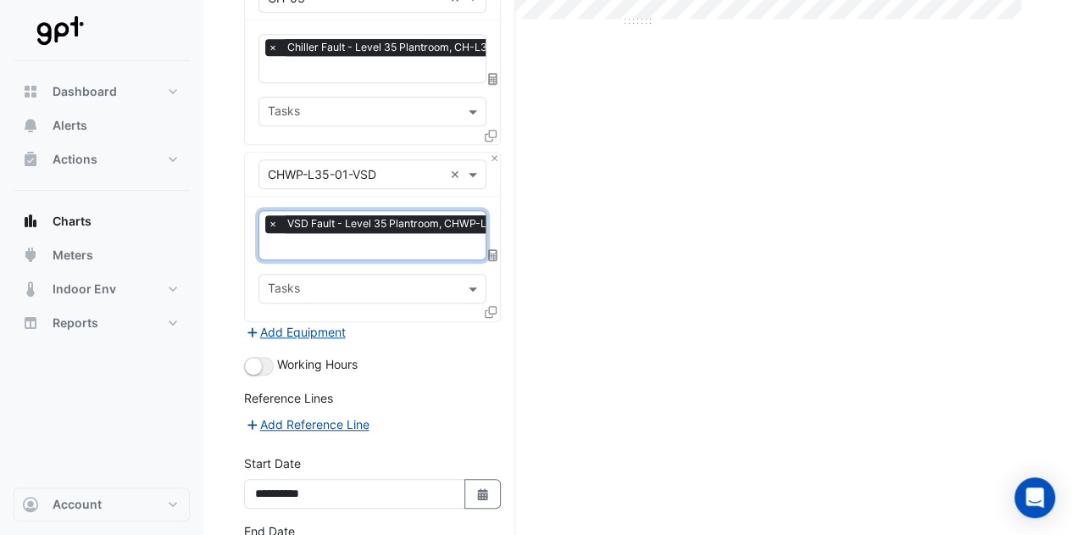
click at [490, 306] on icon at bounding box center [491, 312] width 12 height 12
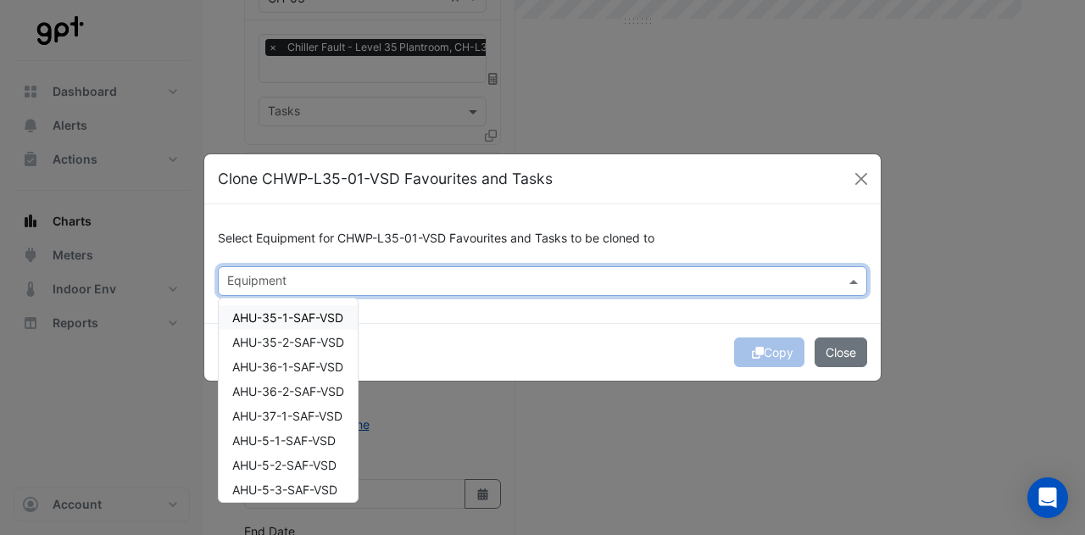
click at [303, 282] on input "text" at bounding box center [532, 283] width 611 height 18
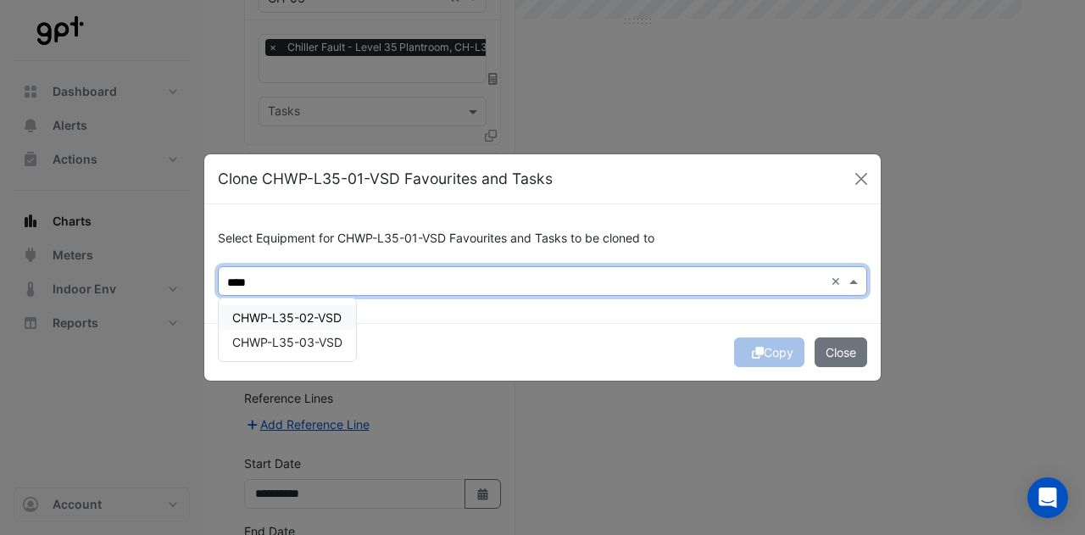
click at [283, 324] on span "CHWP-L35-02-VSD" at bounding box center [286, 317] width 109 height 14
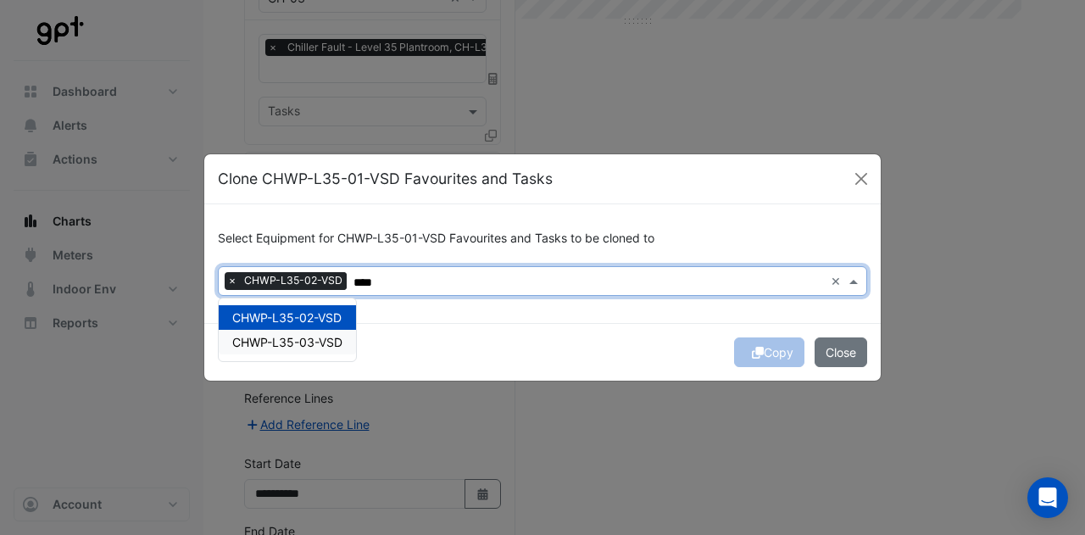
click at [339, 347] on span "CHWP-L35-03-VSD" at bounding box center [287, 342] width 110 height 14
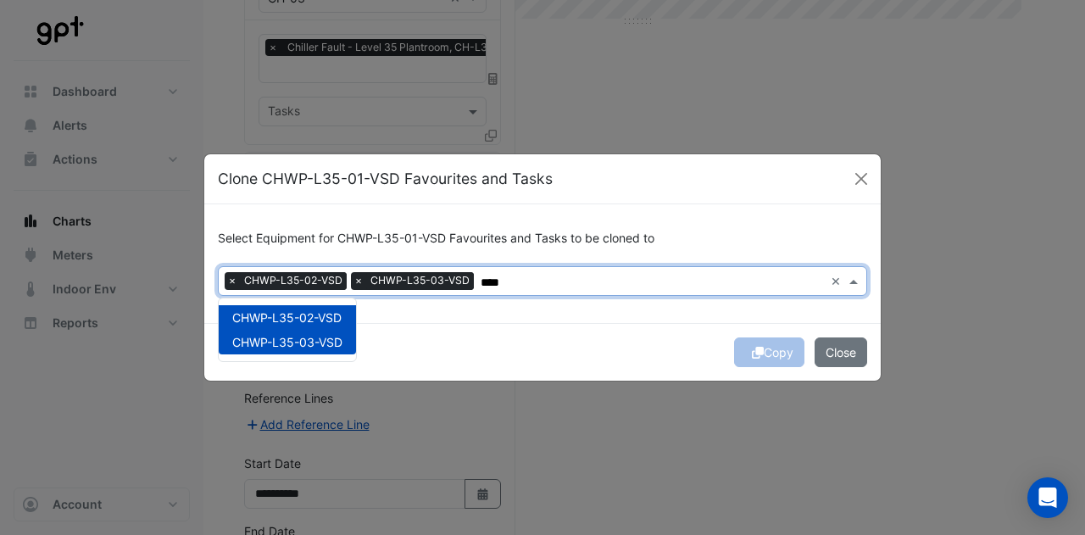
type input "****"
click at [445, 334] on div "Copy Close" at bounding box center [542, 352] width 676 height 58
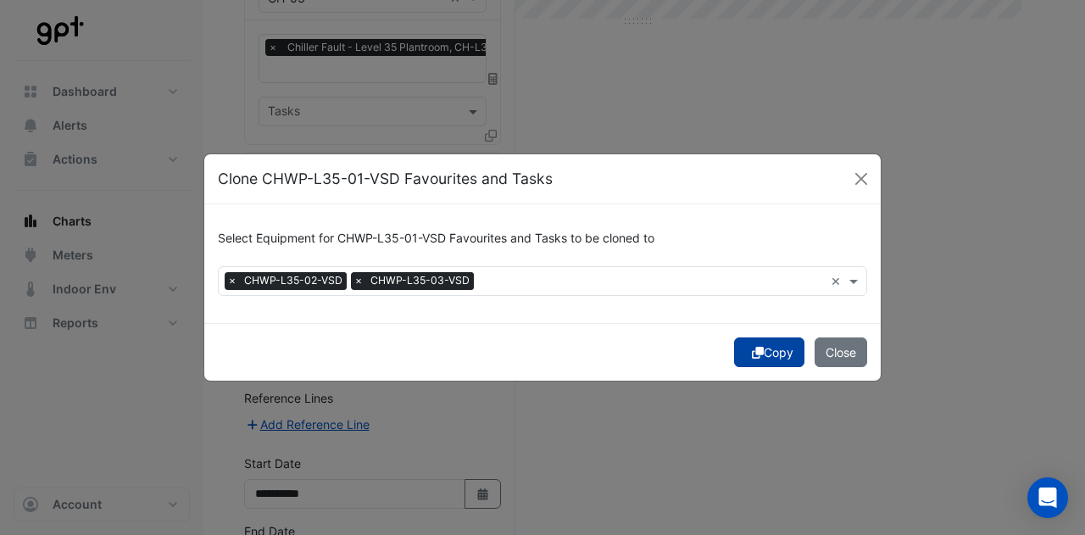
click at [771, 343] on button "Copy" at bounding box center [769, 352] width 70 height 30
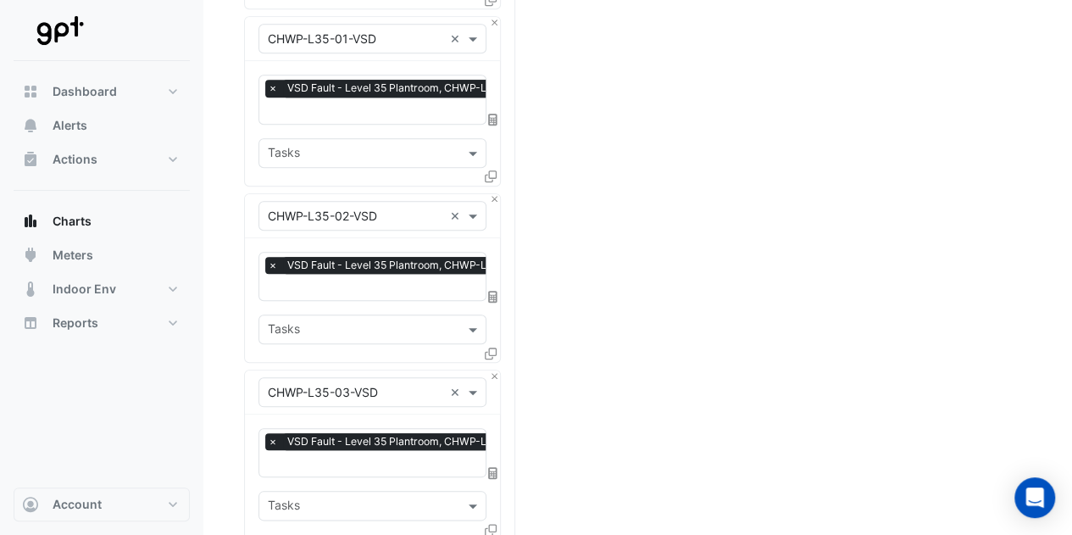
scroll to position [815, 0]
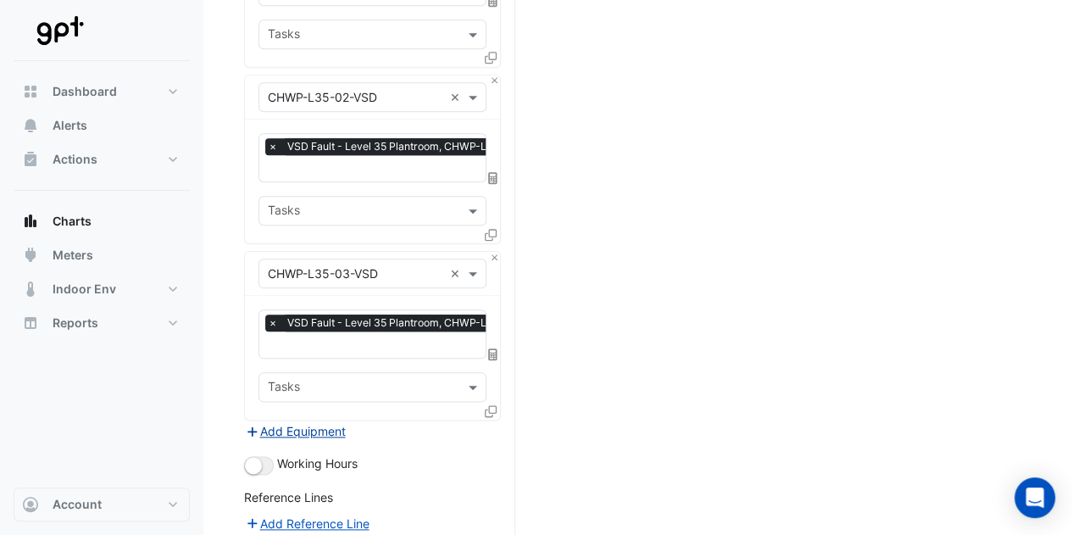
click at [325, 421] on button "Add Equipment" at bounding box center [295, 430] width 103 height 19
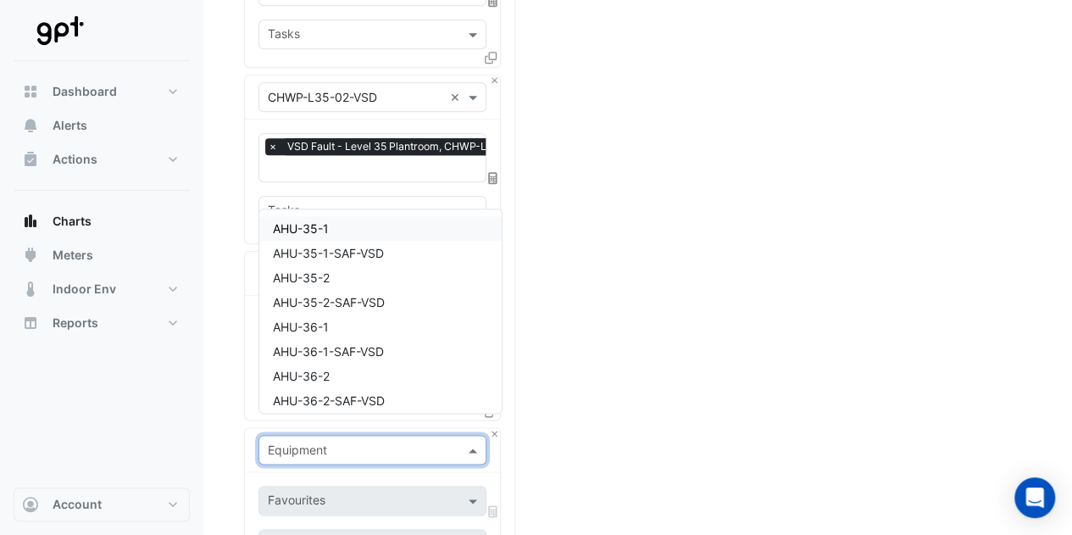
click at [325, 442] on input "text" at bounding box center [355, 451] width 175 height 18
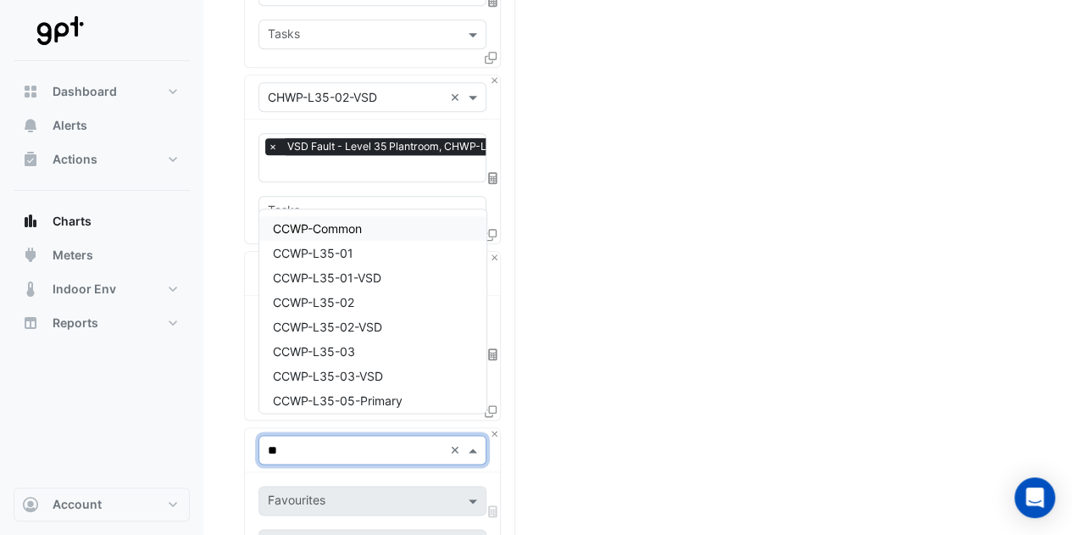
type input "***"
click at [334, 249] on span "CCWP-L35-01" at bounding box center [313, 253] width 81 height 14
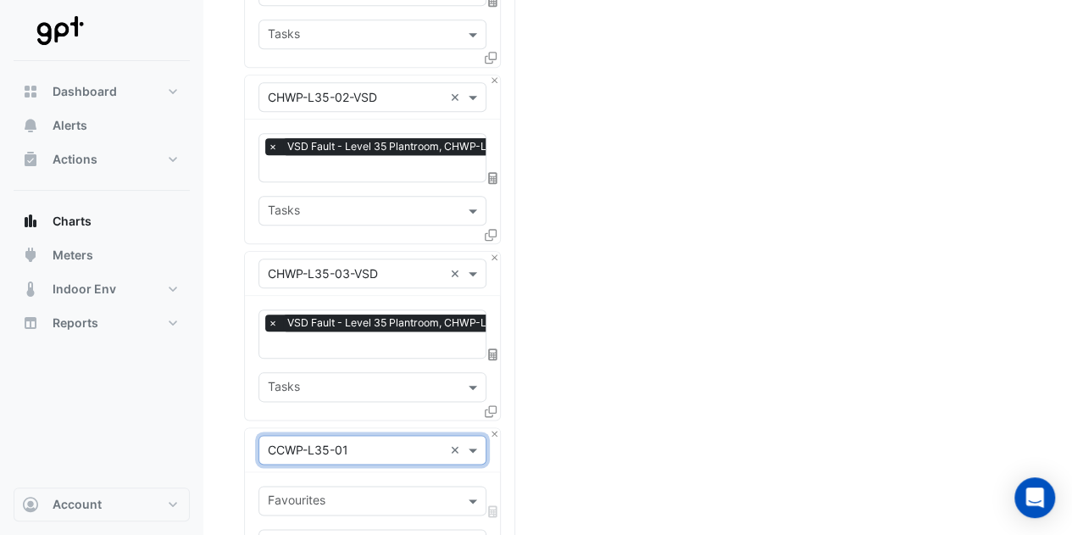
click at [336, 493] on input "text" at bounding box center [363, 502] width 190 height 18
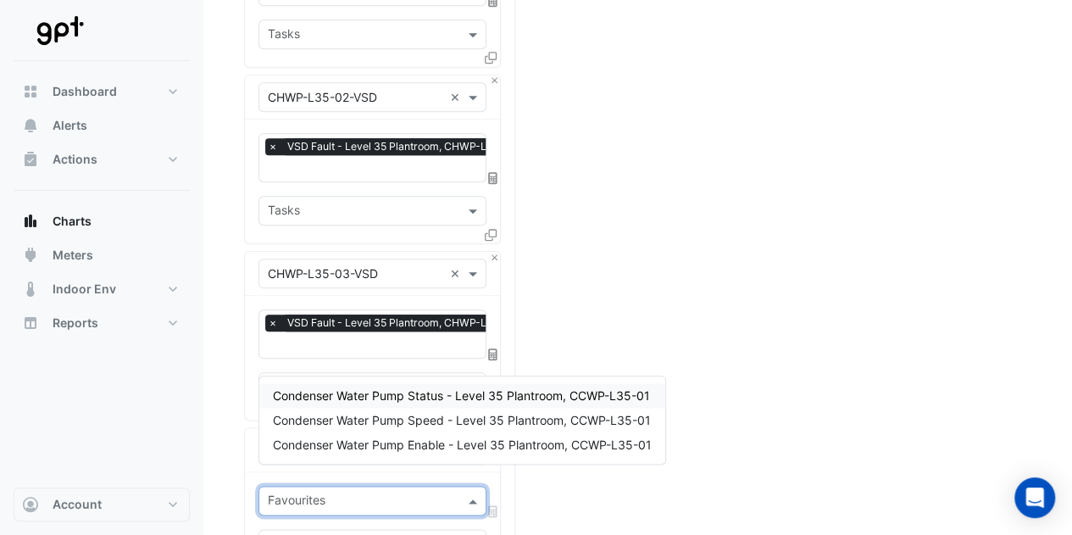
click at [709, 477] on div "Split by Equip Split All Print Save as JPEG Save as PNG Pivot Data Table Export…" at bounding box center [637, 116] width 787 height 1611
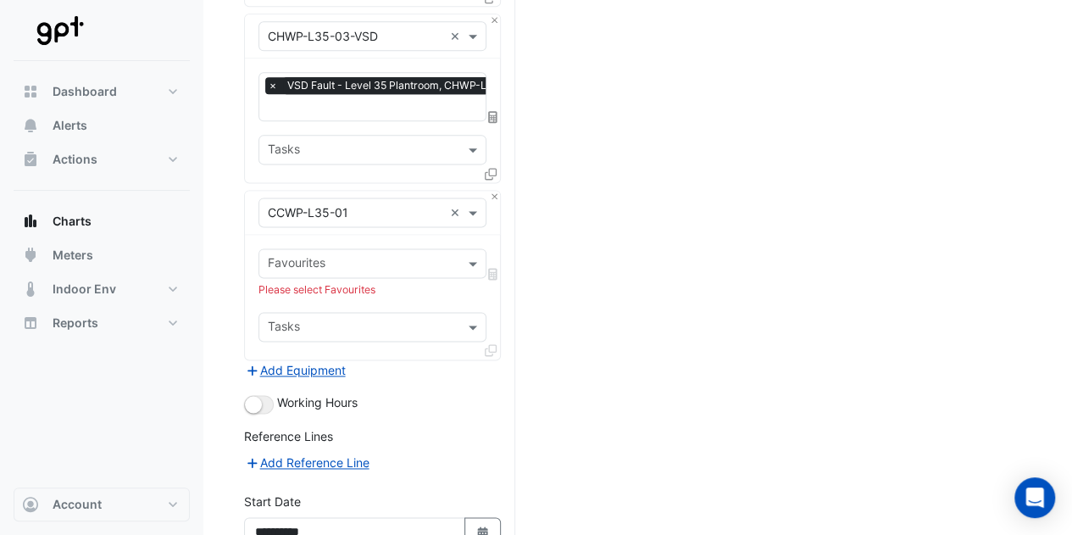
scroll to position [1069, 0]
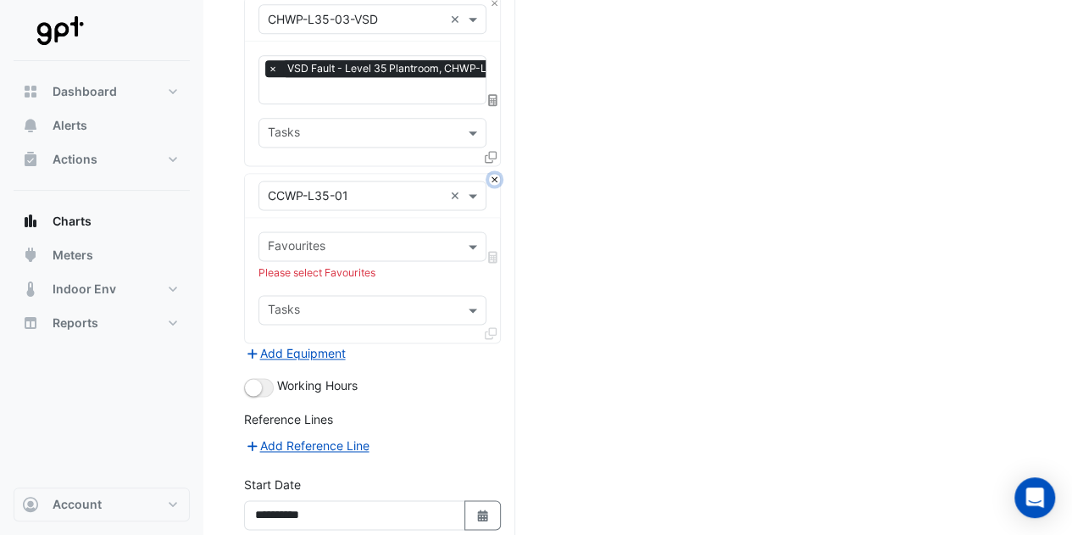
click at [492, 174] on button "Close" at bounding box center [494, 179] width 11 height 11
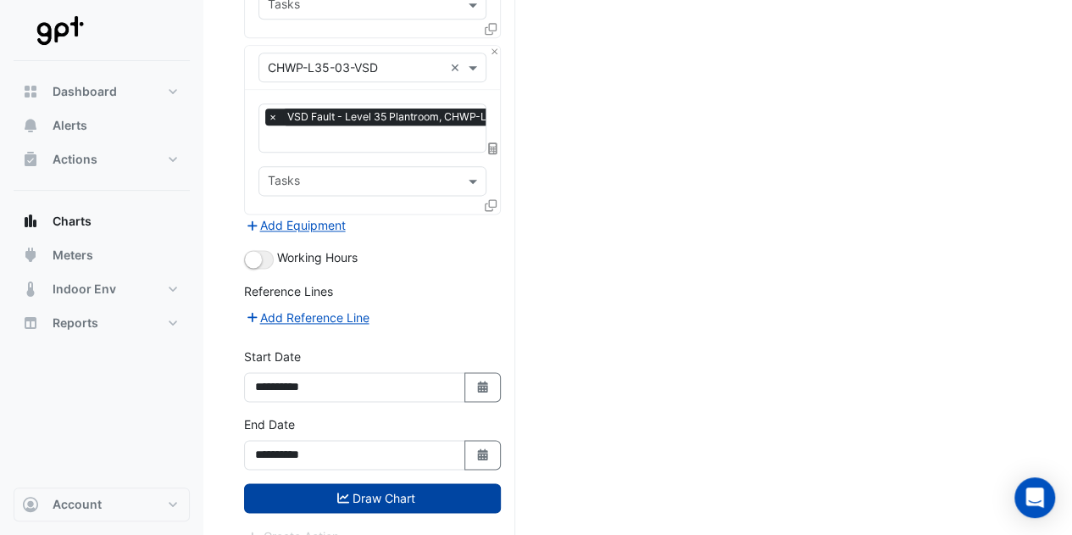
click at [390, 483] on button "Draw Chart" at bounding box center [372, 498] width 257 height 30
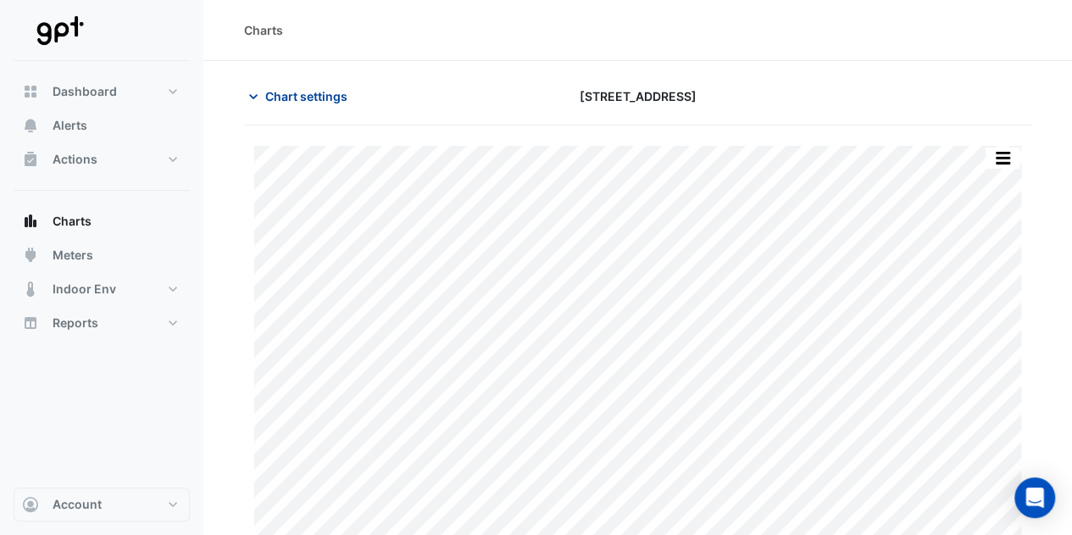
click at [336, 87] on span "Chart settings" at bounding box center [306, 96] width 82 height 18
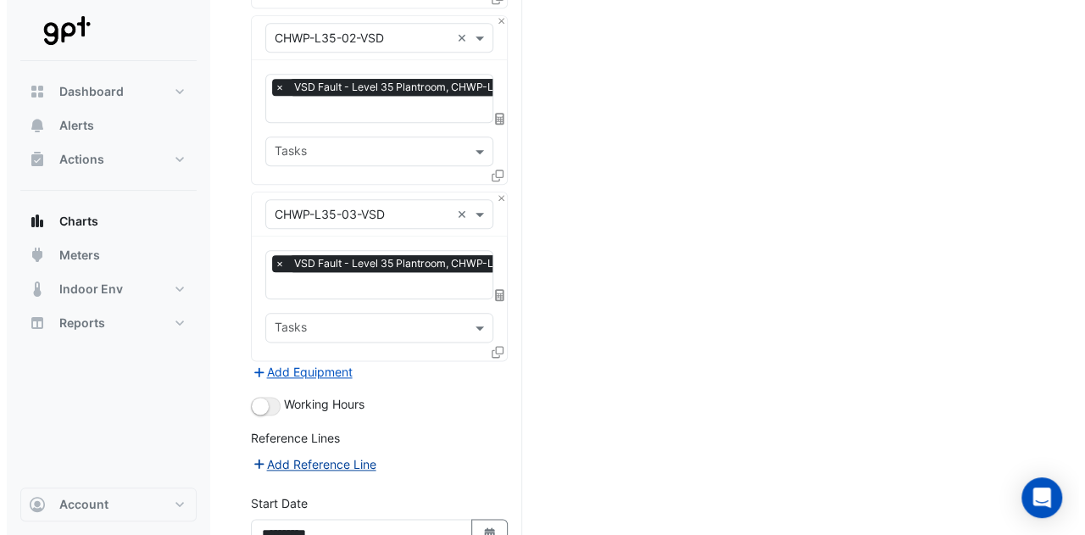
scroll to position [932, 0]
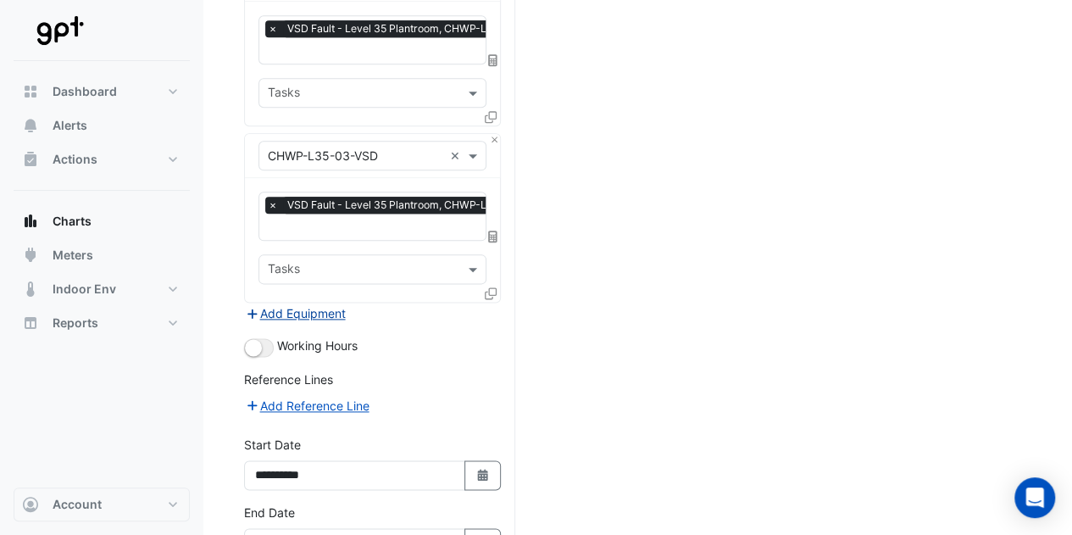
click at [307, 303] on button "Add Equipment" at bounding box center [295, 312] width 103 height 19
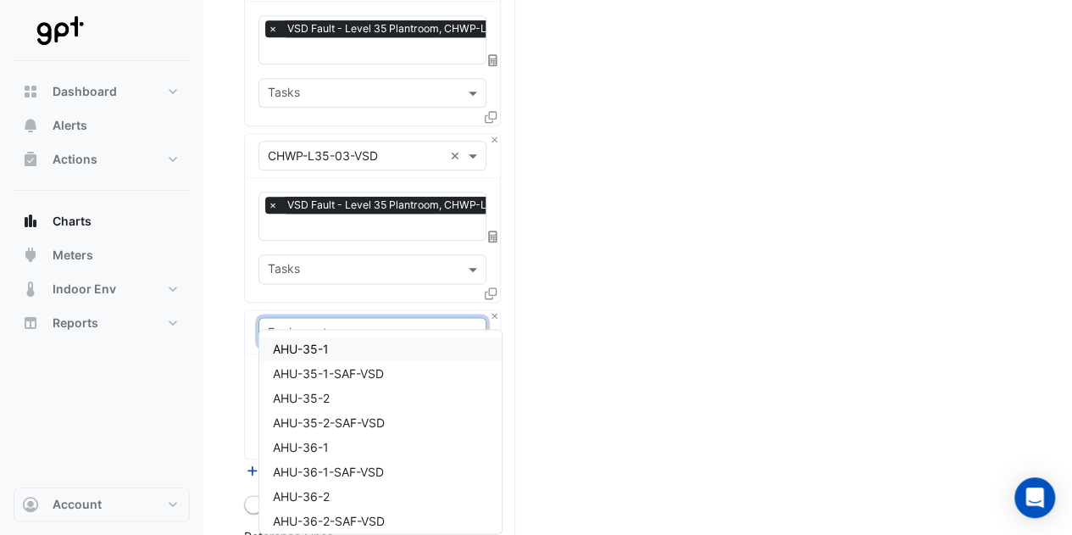
click at [305, 324] on input "text" at bounding box center [355, 333] width 175 height 18
type input "**"
click at [307, 342] on div "CT-01" at bounding box center [372, 348] width 227 height 25
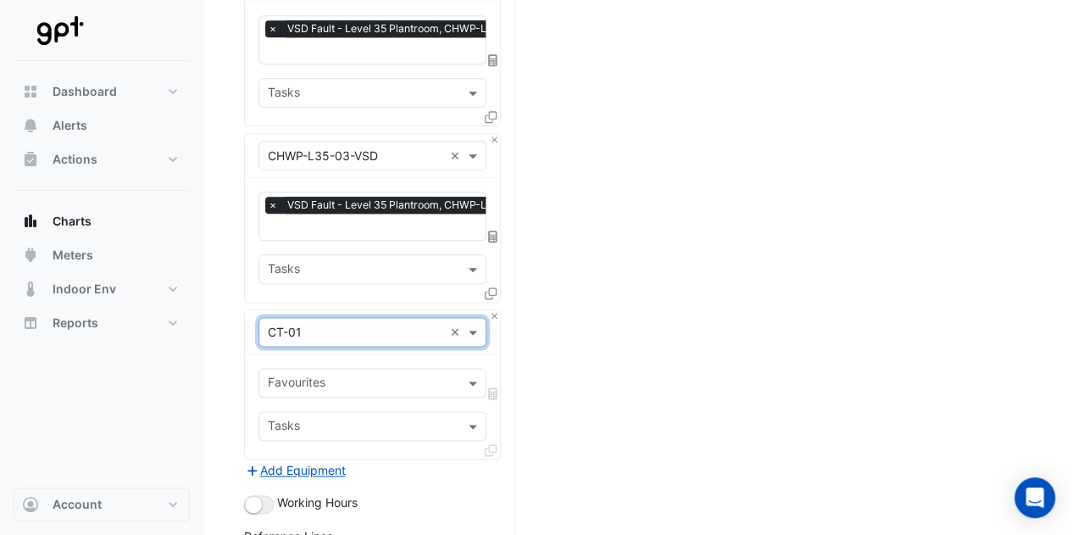
click at [309, 375] on input "text" at bounding box center [363, 384] width 190 height 18
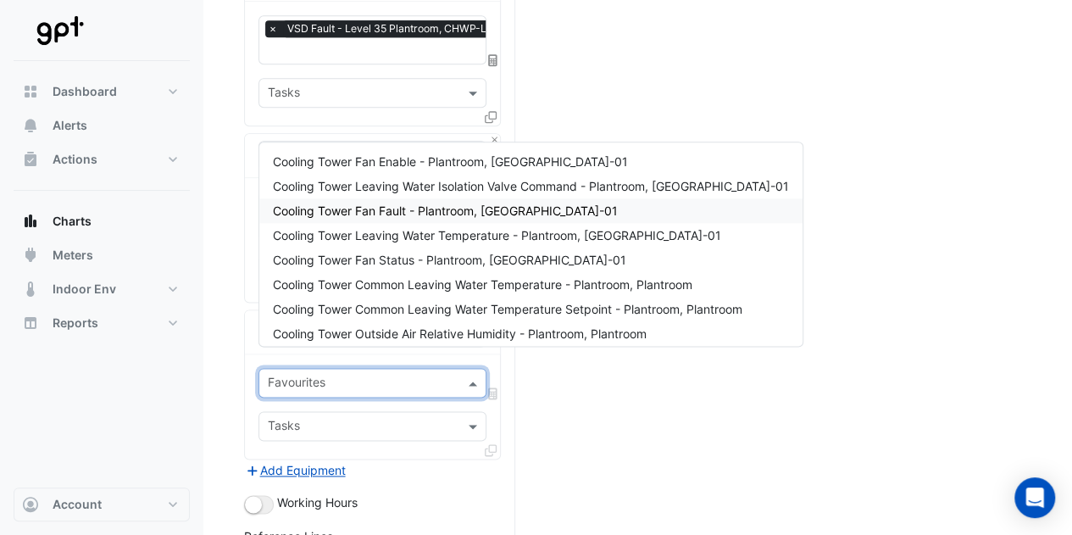
click at [372, 218] on div "Cooling Tower Fan Fault - Plantroom, [GEOGRAPHIC_DATA]-01" at bounding box center [530, 210] width 543 height 25
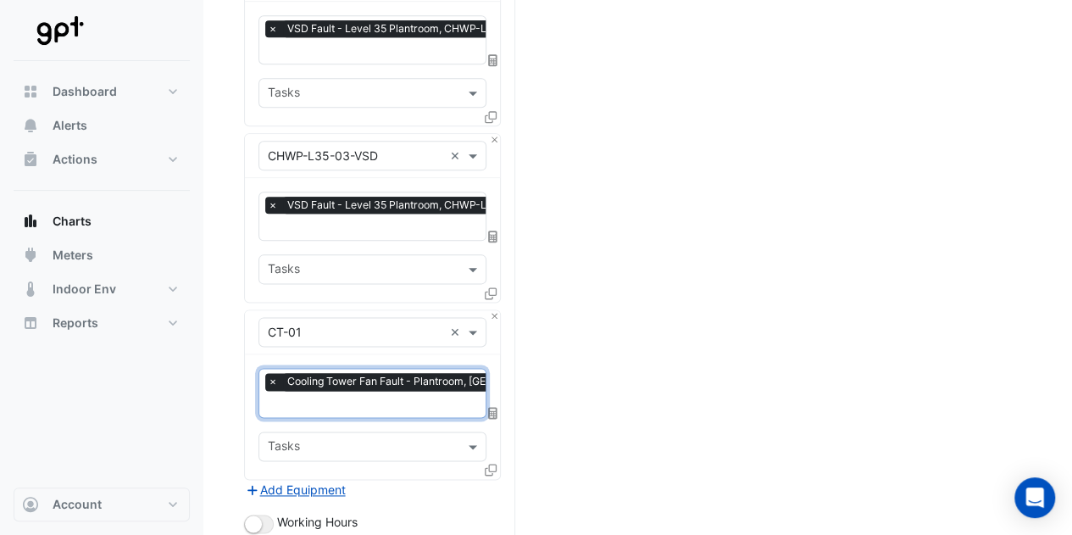
click at [487, 464] on icon at bounding box center [491, 470] width 12 height 12
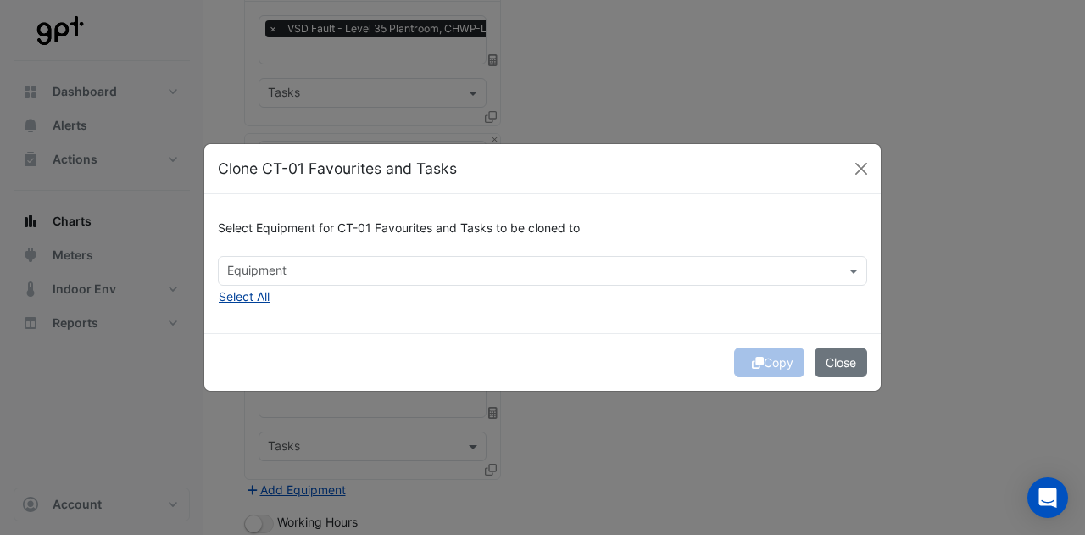
click at [261, 294] on button "Select All" at bounding box center [244, 295] width 53 height 19
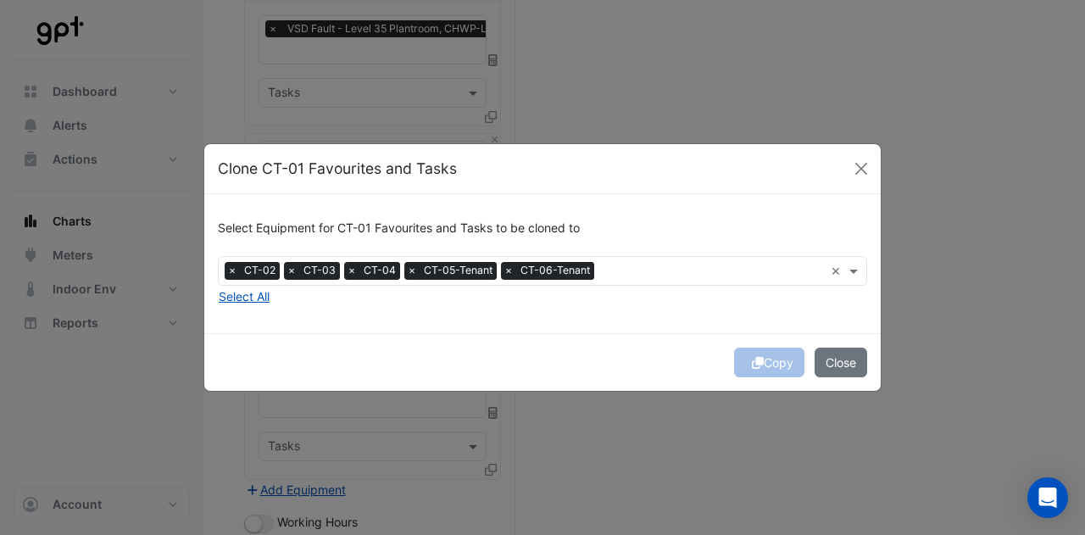
click at [400, 317] on div "Select Equipment for CT-01 Favourites and Tasks to be cloned to Equipment × CT-…" at bounding box center [542, 263] width 676 height 138
click at [757, 360] on icon "submit" at bounding box center [758, 363] width 12 height 12
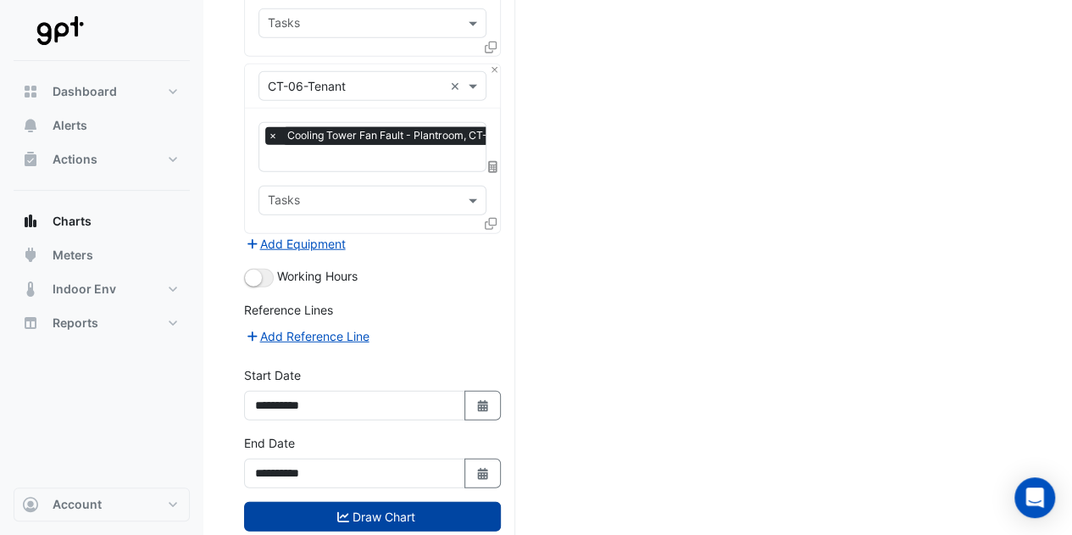
click at [437, 502] on button "Draw Chart" at bounding box center [372, 517] width 257 height 30
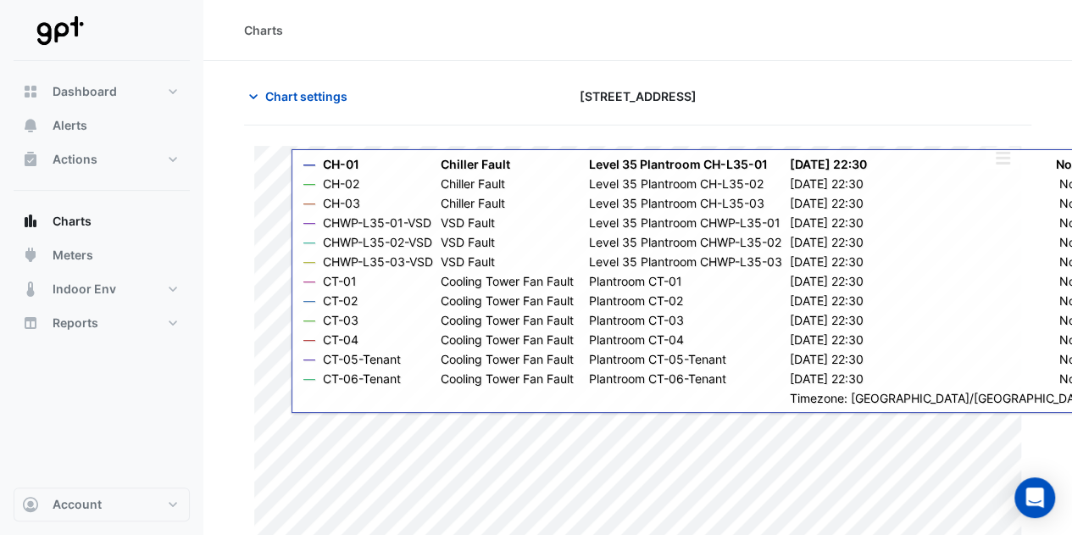
scroll to position [52, 0]
